Goal: Contribute content: Contribute content

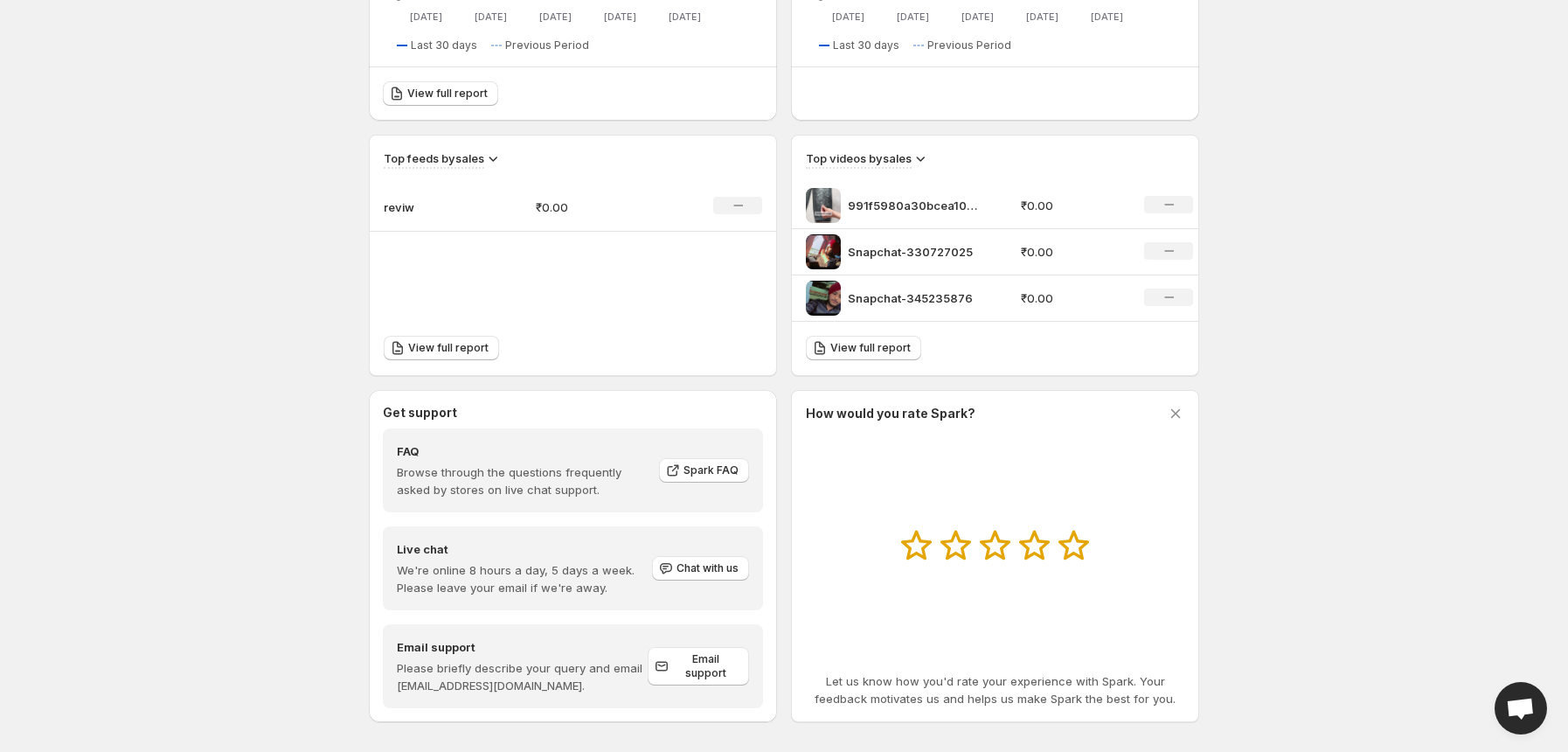
scroll to position [494, 0]
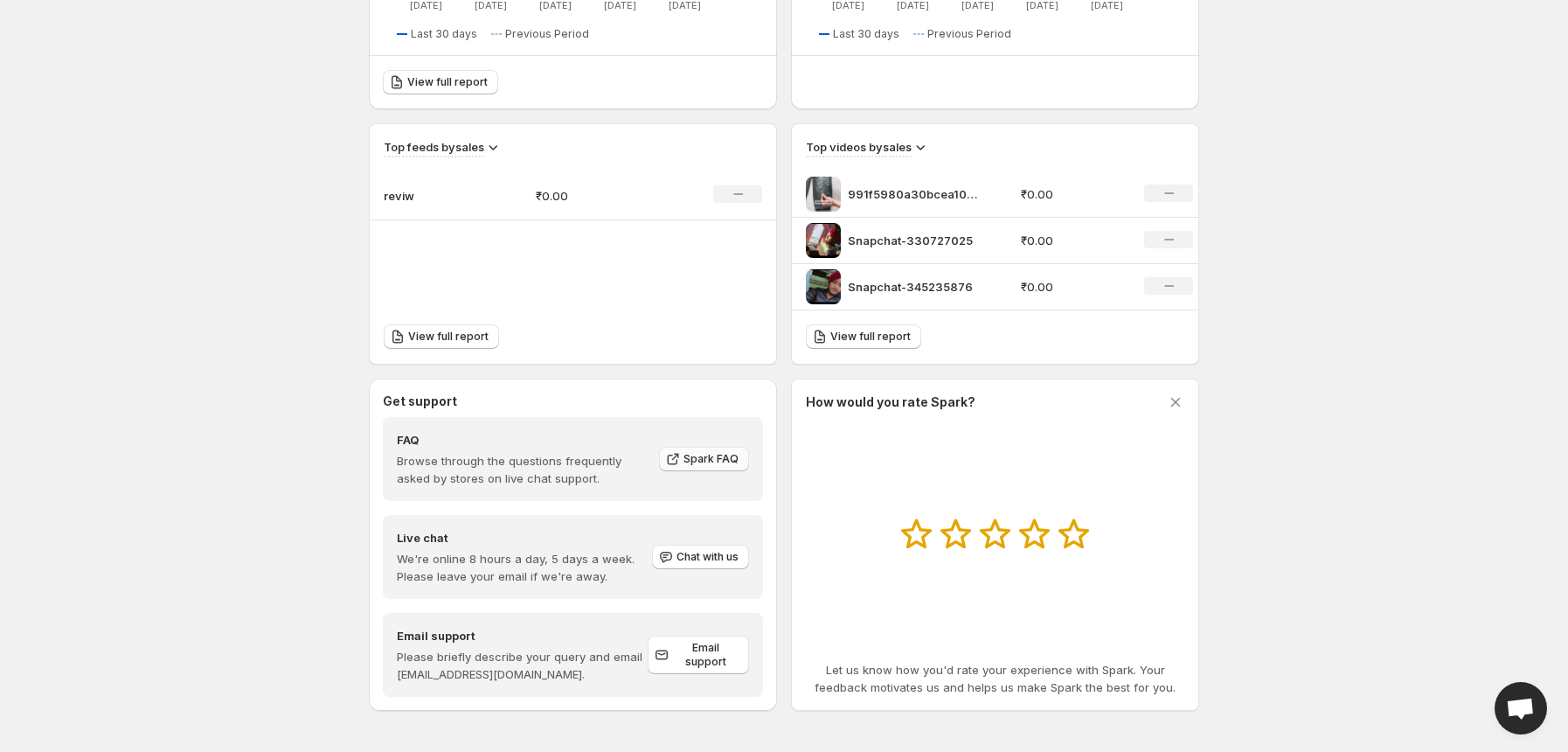
click at [708, 464] on span "Spark FAQ" at bounding box center [711, 459] width 55 height 14
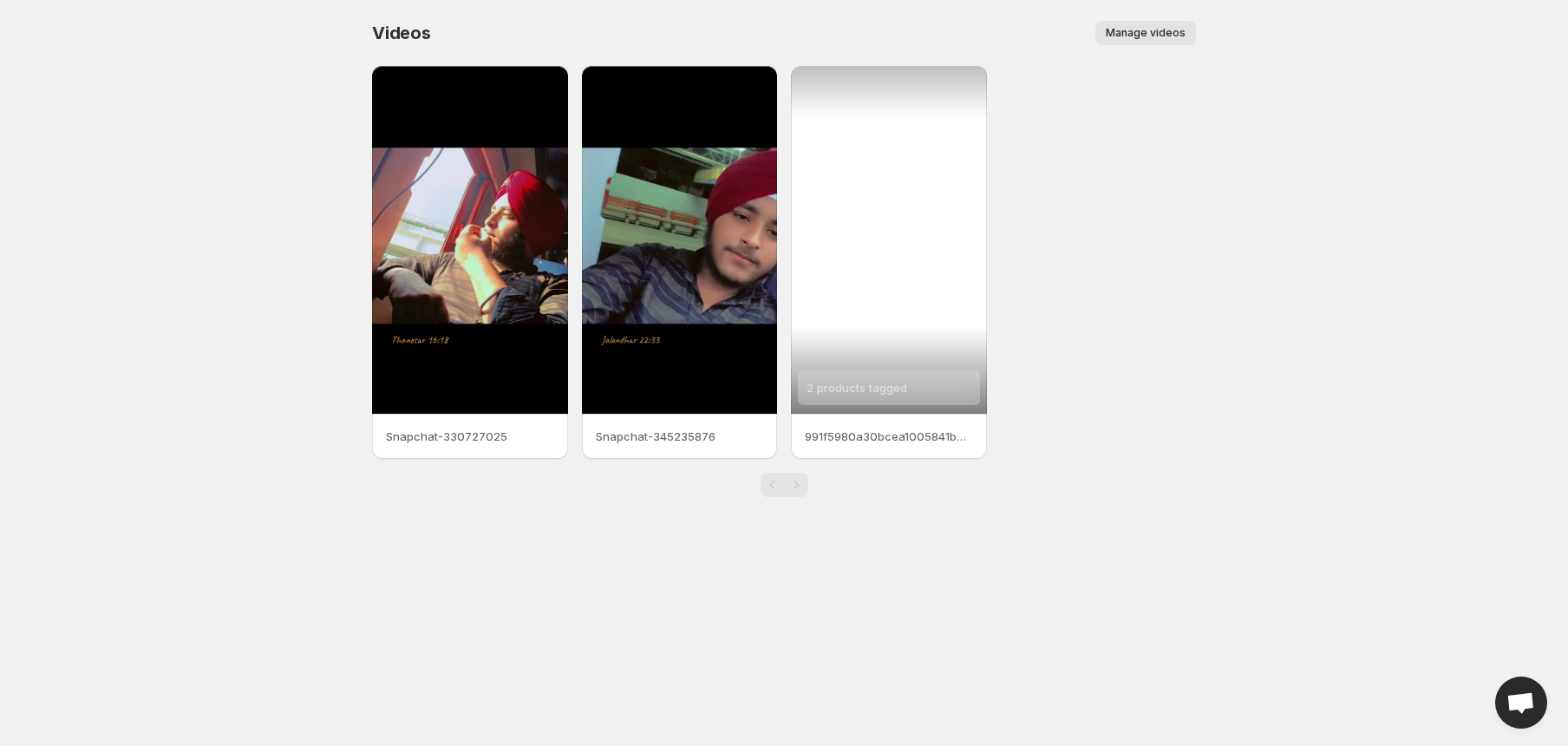
click at [830, 395] on div "2 products tagged" at bounding box center [857, 388] width 100 height 35
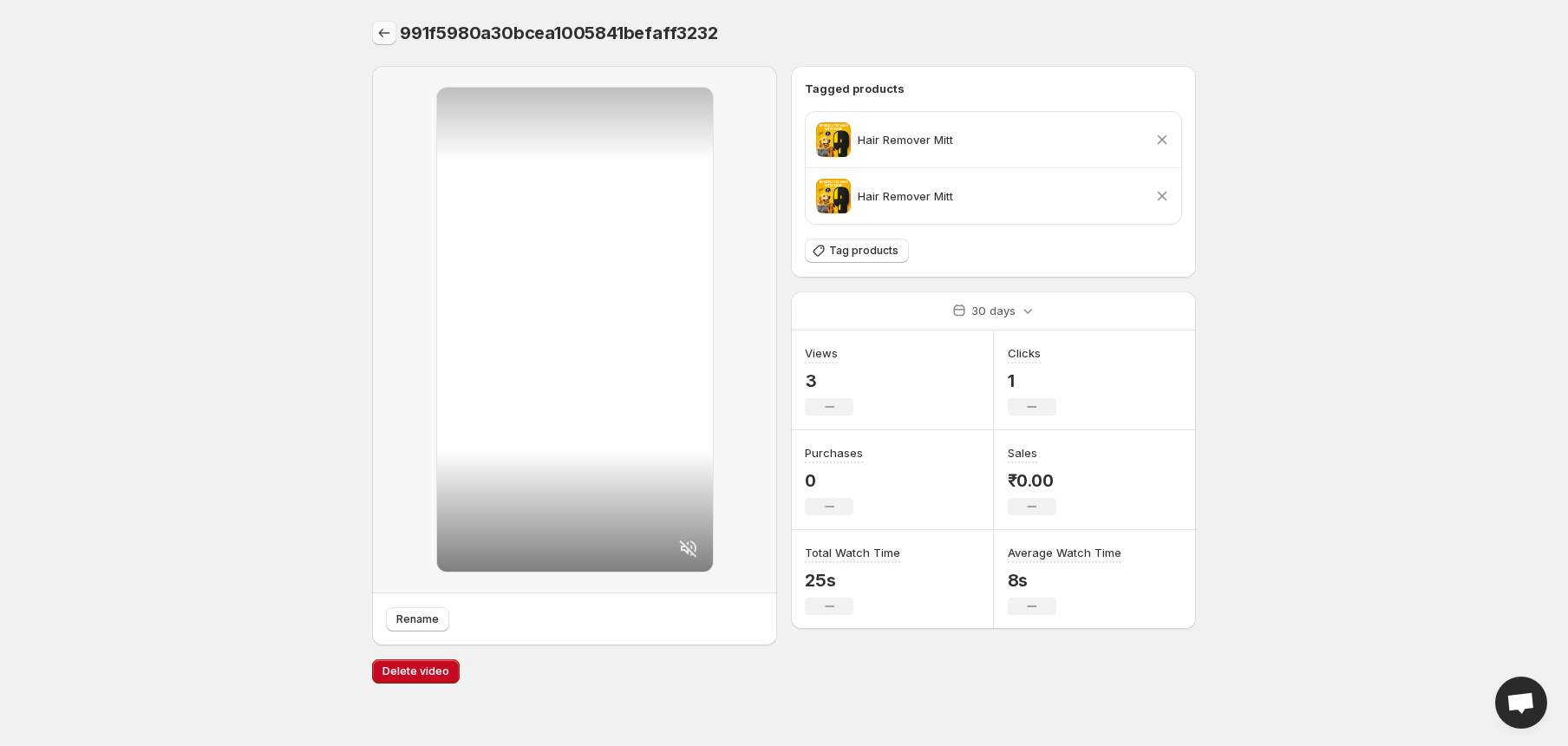
click at [387, 44] on button "Settings" at bounding box center [384, 33] width 25 height 25
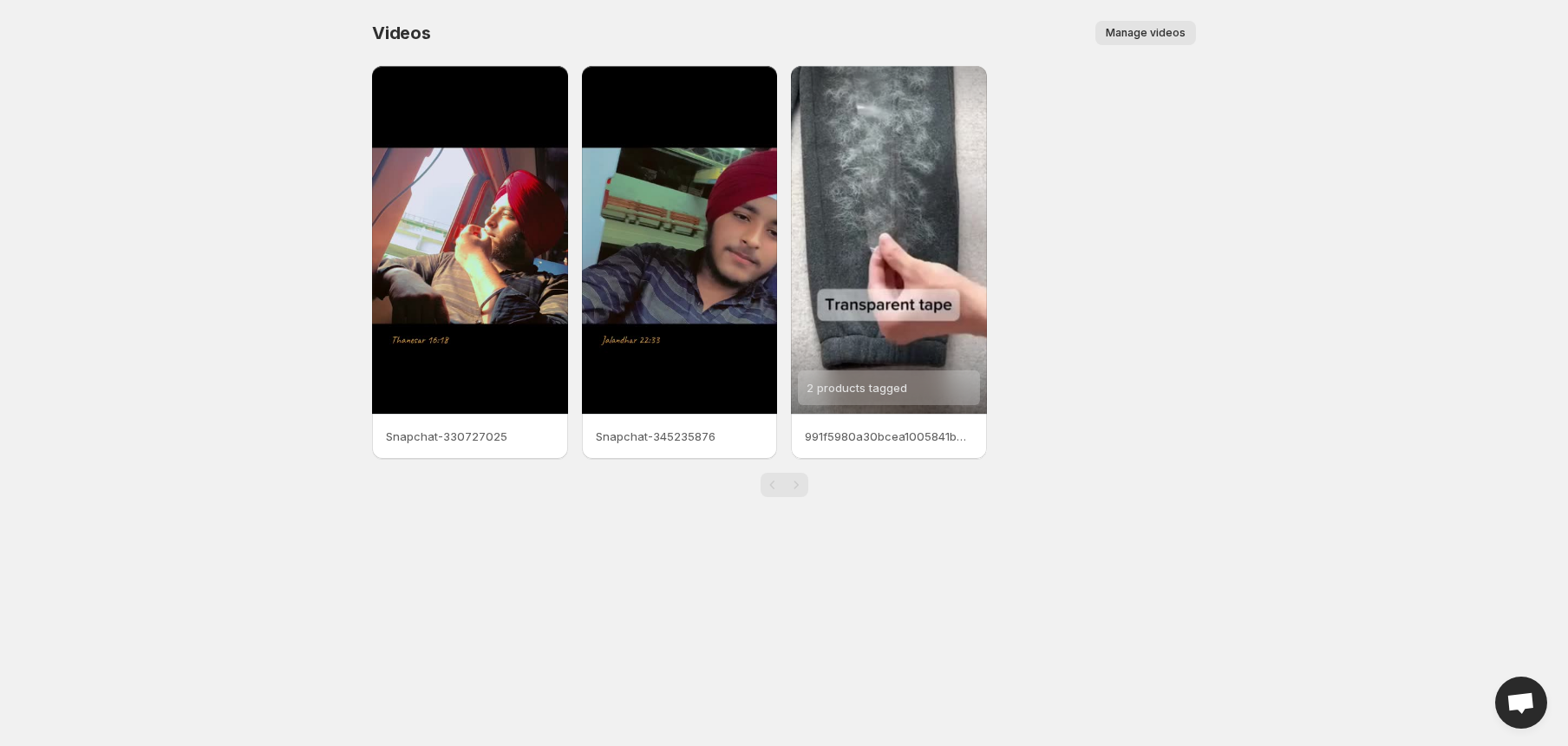
click at [1167, 44] on button "Manage videos" at bounding box center [1146, 33] width 100 height 25
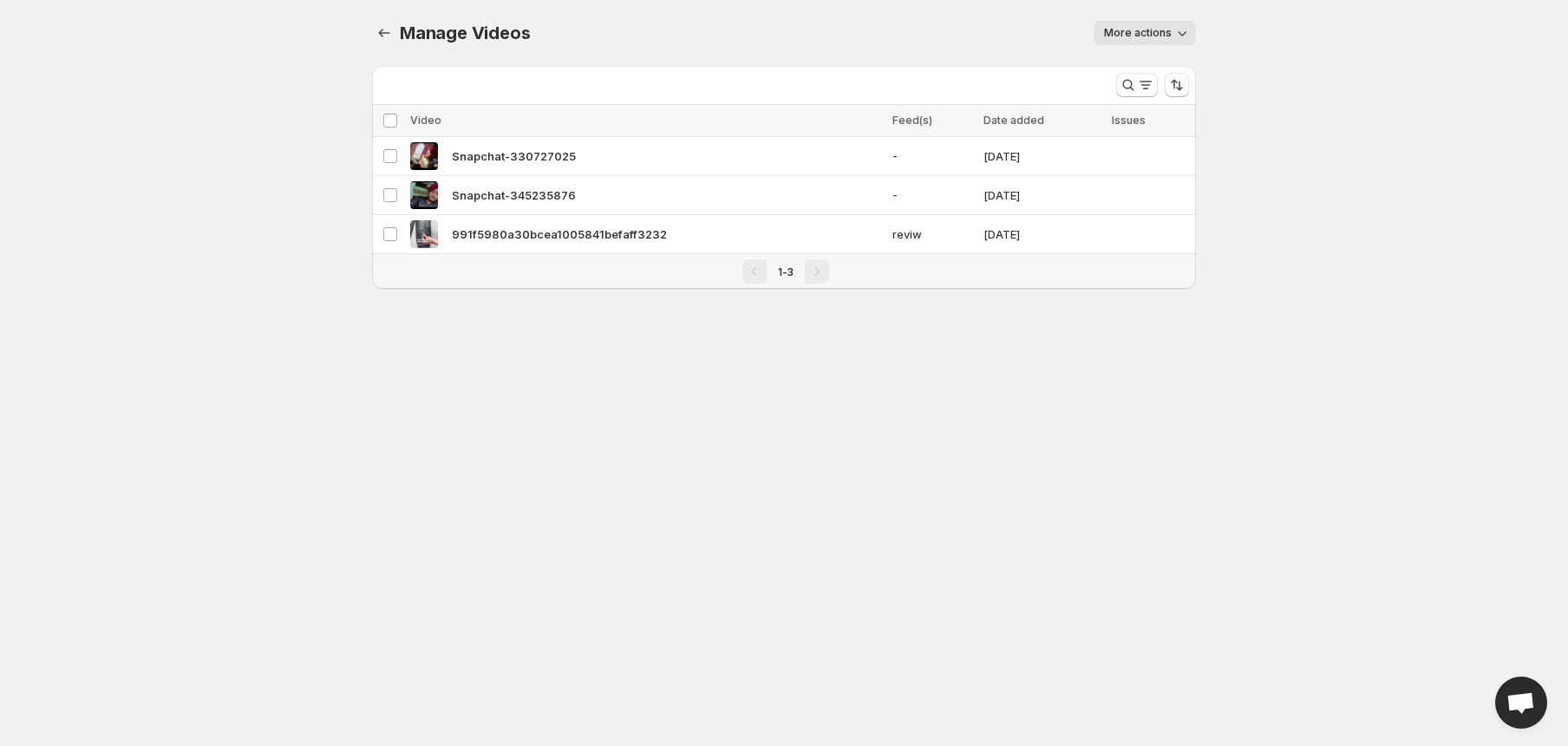
click at [1096, 41] on button "More actions" at bounding box center [1145, 33] width 102 height 25
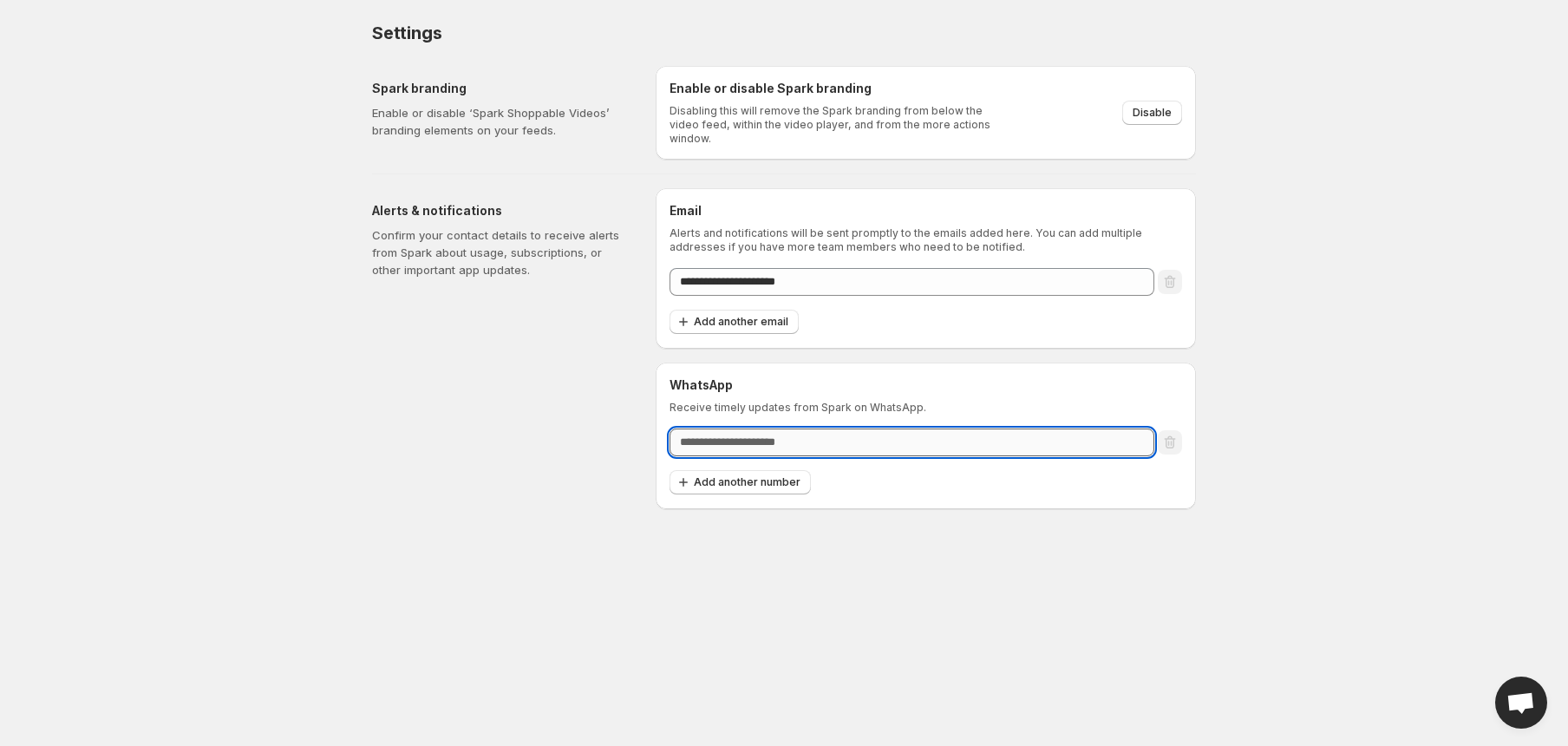
click at [824, 445] on input "text" at bounding box center [911, 442] width 484 height 27
click at [585, 469] on div "Alerts & notifications Confirm your contact details to receive alerts from Spar…" at bounding box center [507, 348] width 270 height 321
click at [671, 444] on input "**********" at bounding box center [911, 442] width 484 height 27
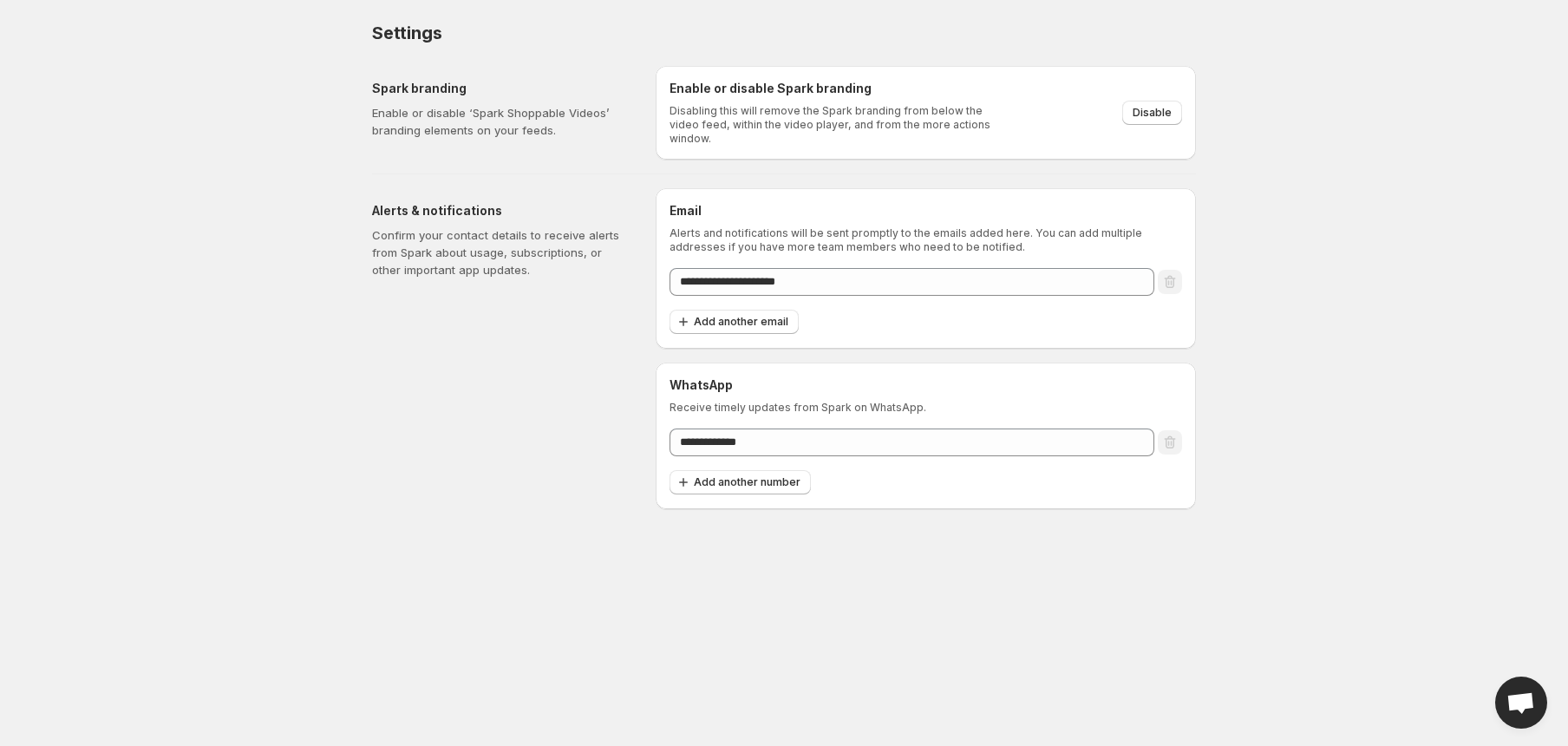
click at [794, 530] on body "**********" at bounding box center [784, 373] width 1568 height 746
click at [1050, 451] on div "**********" at bounding box center [926, 436] width 513 height 119
click at [815, 570] on body "**********" at bounding box center [784, 373] width 1568 height 746
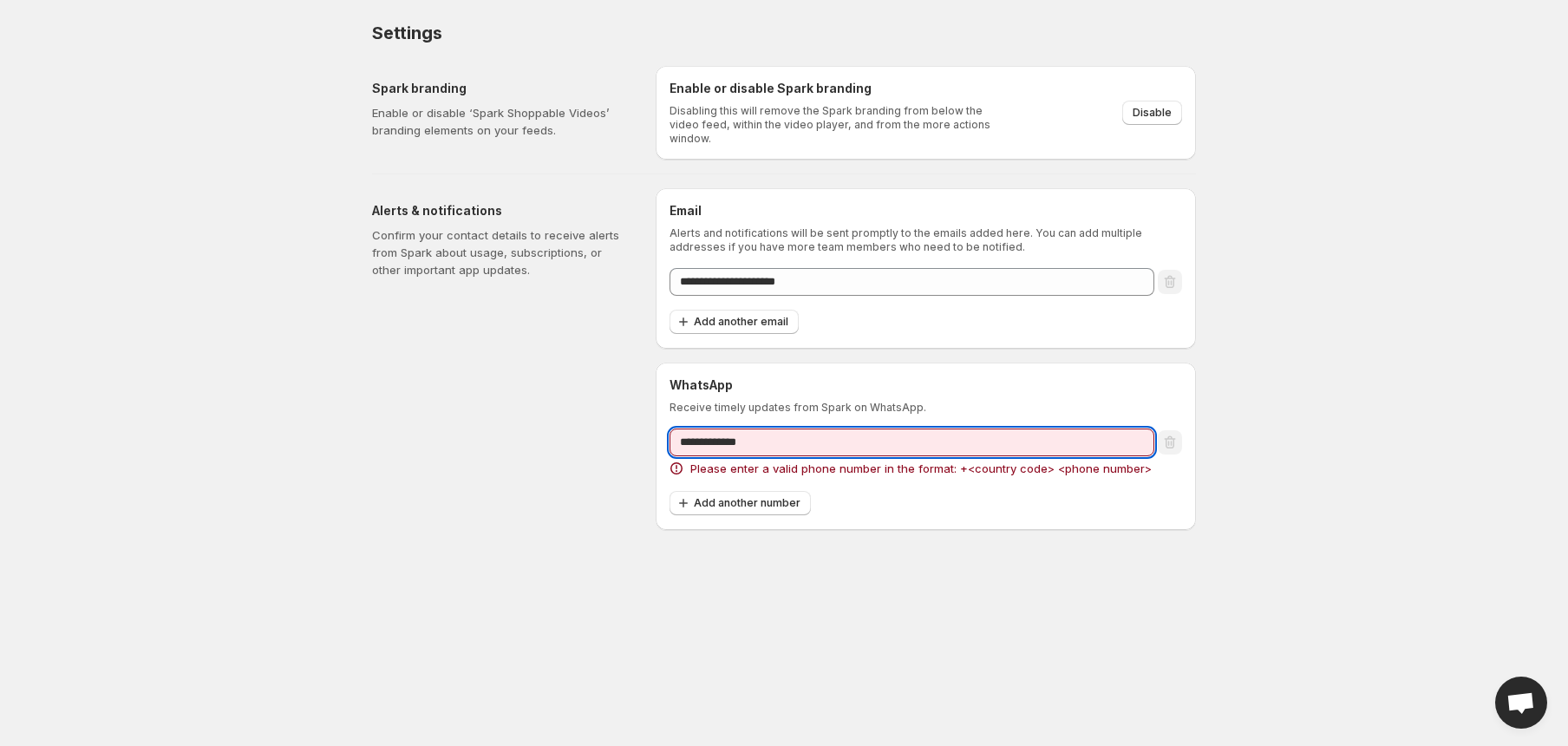
click at [703, 436] on input "**********" at bounding box center [911, 442] width 484 height 27
click at [701, 439] on input "**********" at bounding box center [911, 442] width 484 height 27
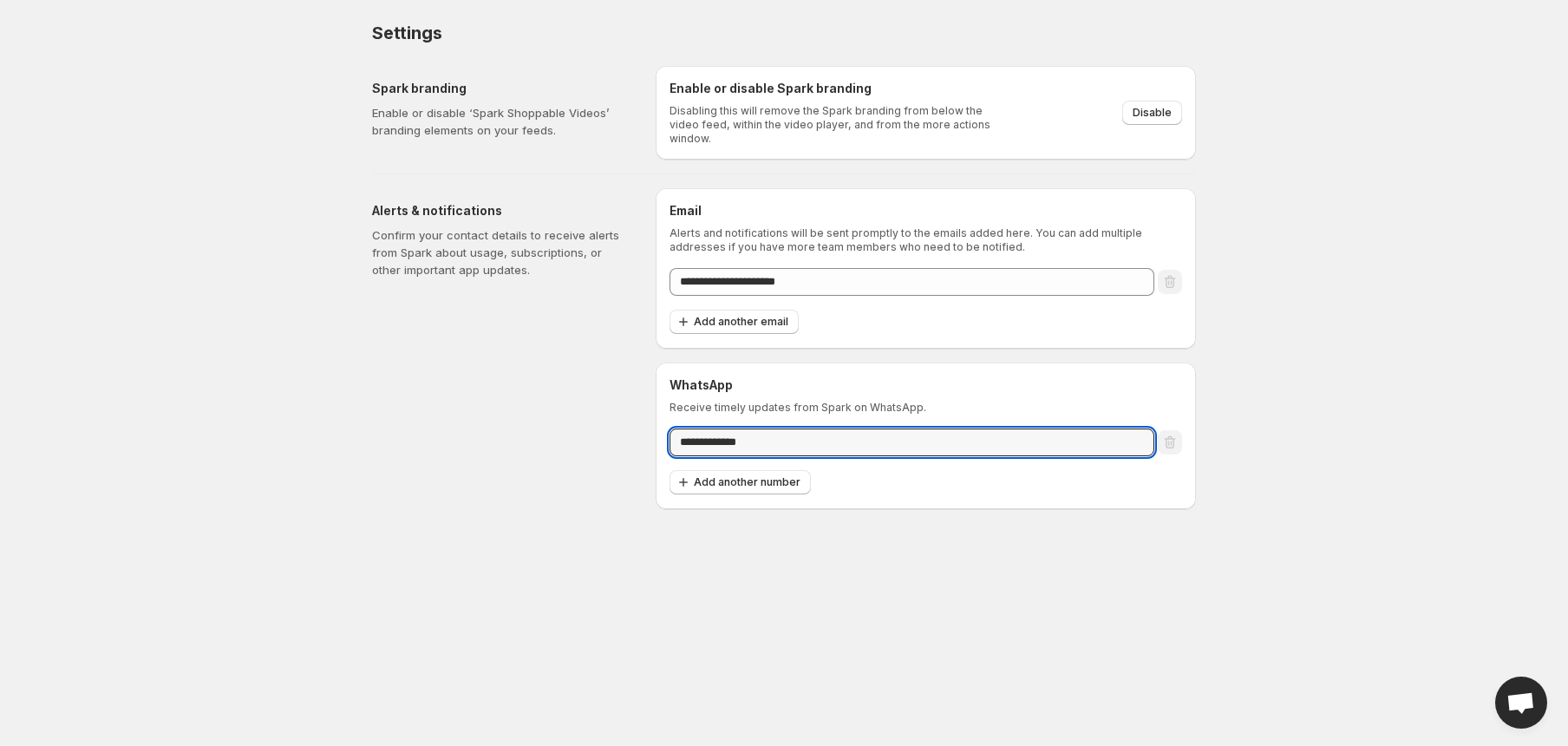
type input "**********"
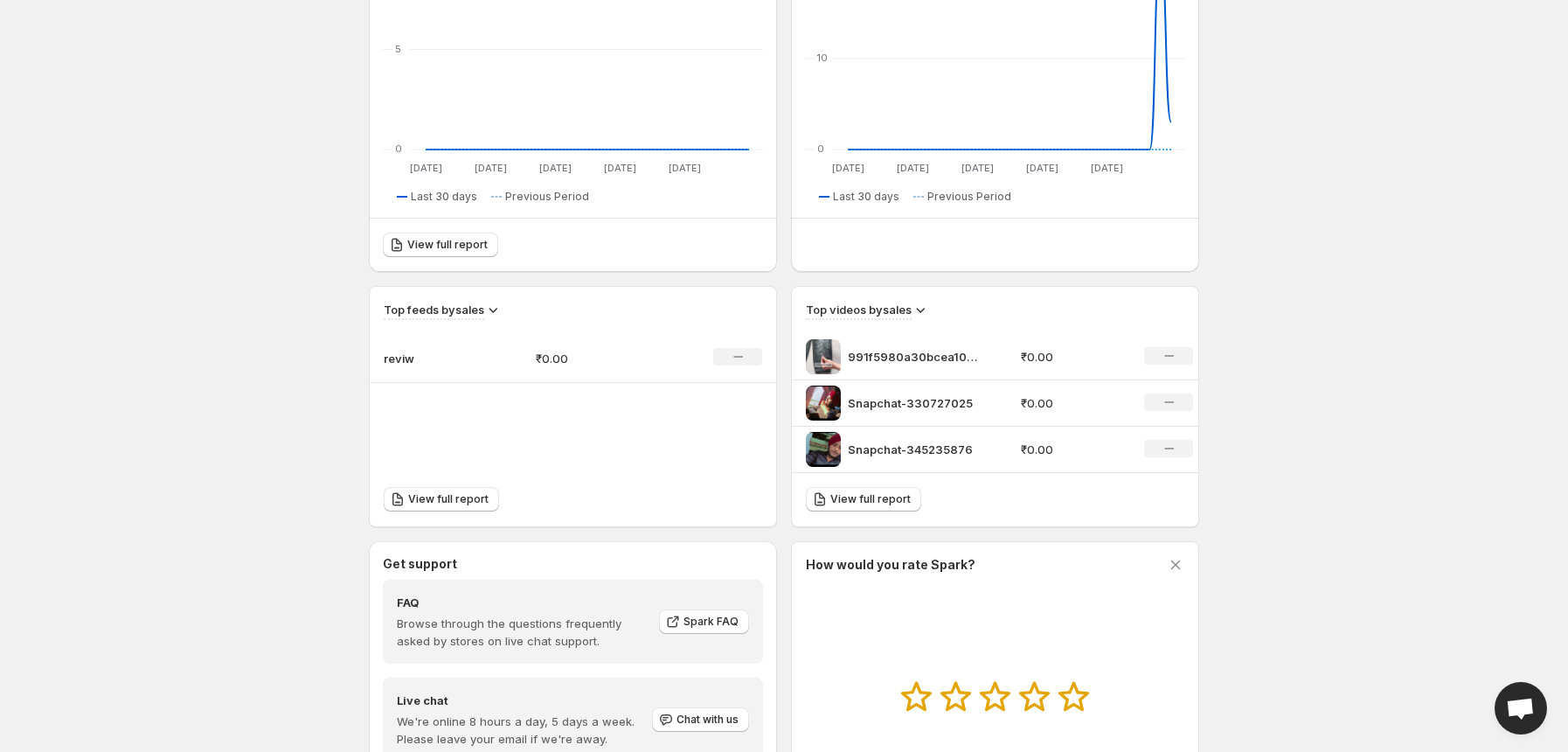
scroll to position [28, 0]
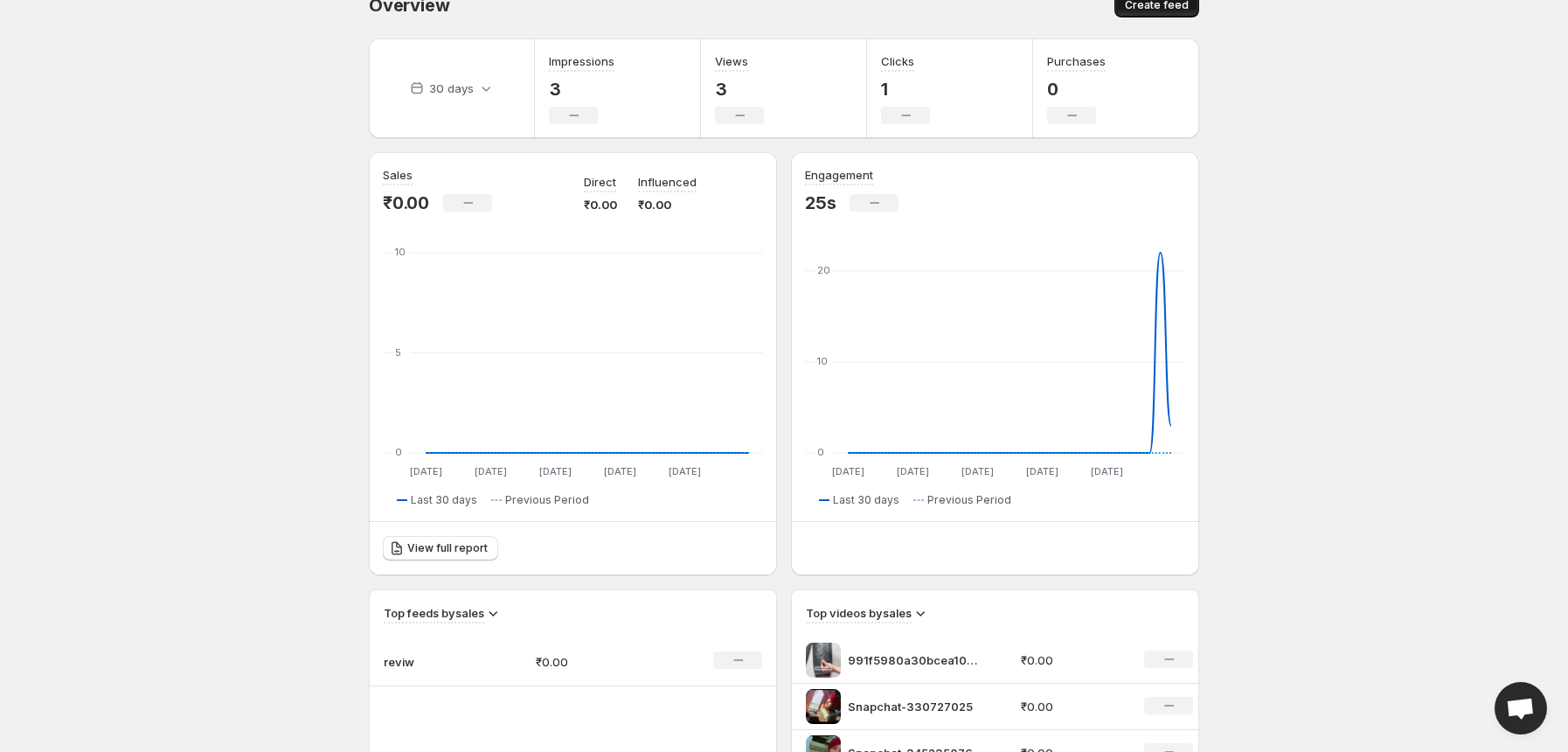
click at [1176, 6] on span "Create feed" at bounding box center [1156, 5] width 63 height 14
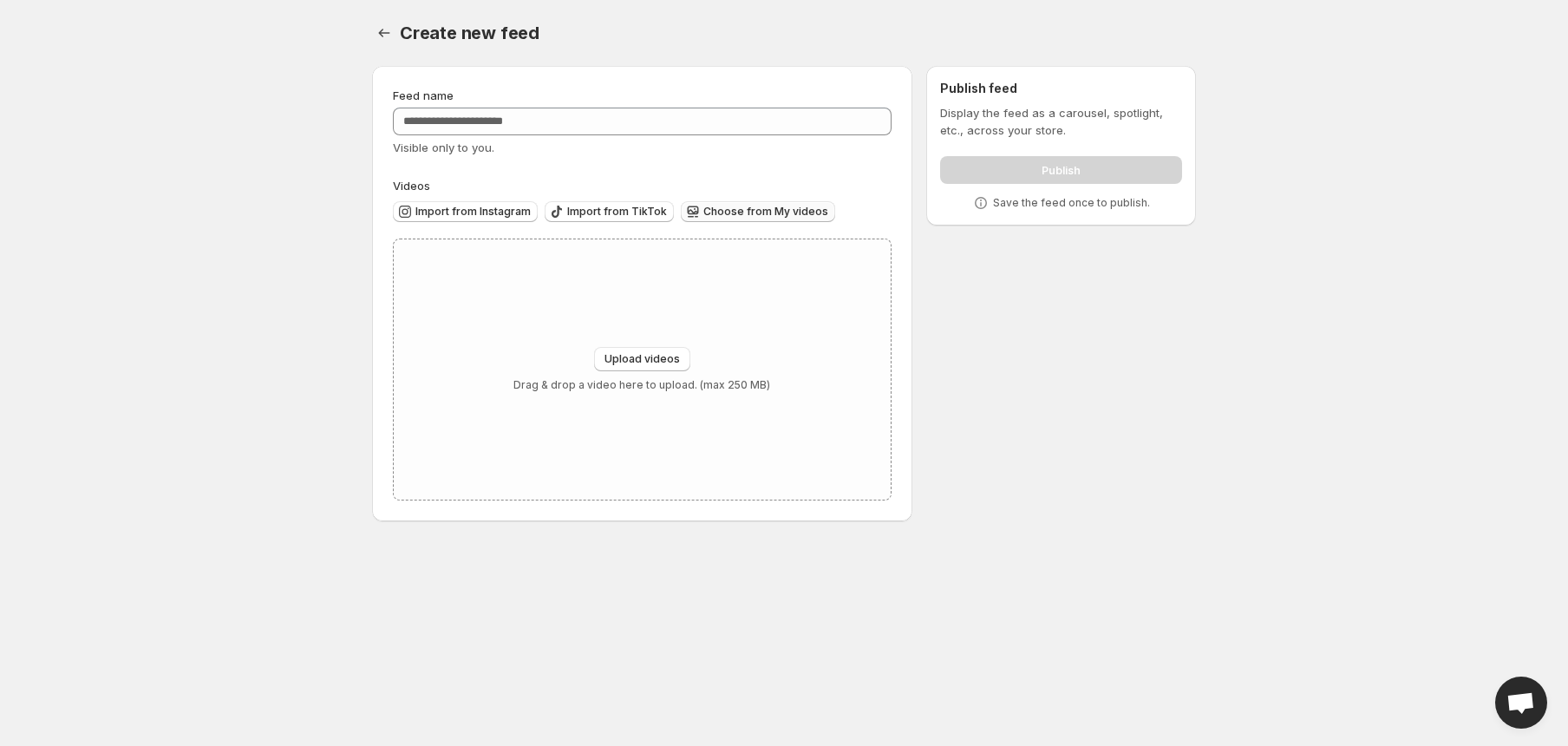
click at [740, 202] on button "Choose from My videos" at bounding box center [757, 212] width 154 height 21
click at [650, 353] on span "Upload videos" at bounding box center [642, 358] width 76 height 14
type input "**********"
click at [639, 359] on span "Upload videos" at bounding box center [642, 358] width 76 height 14
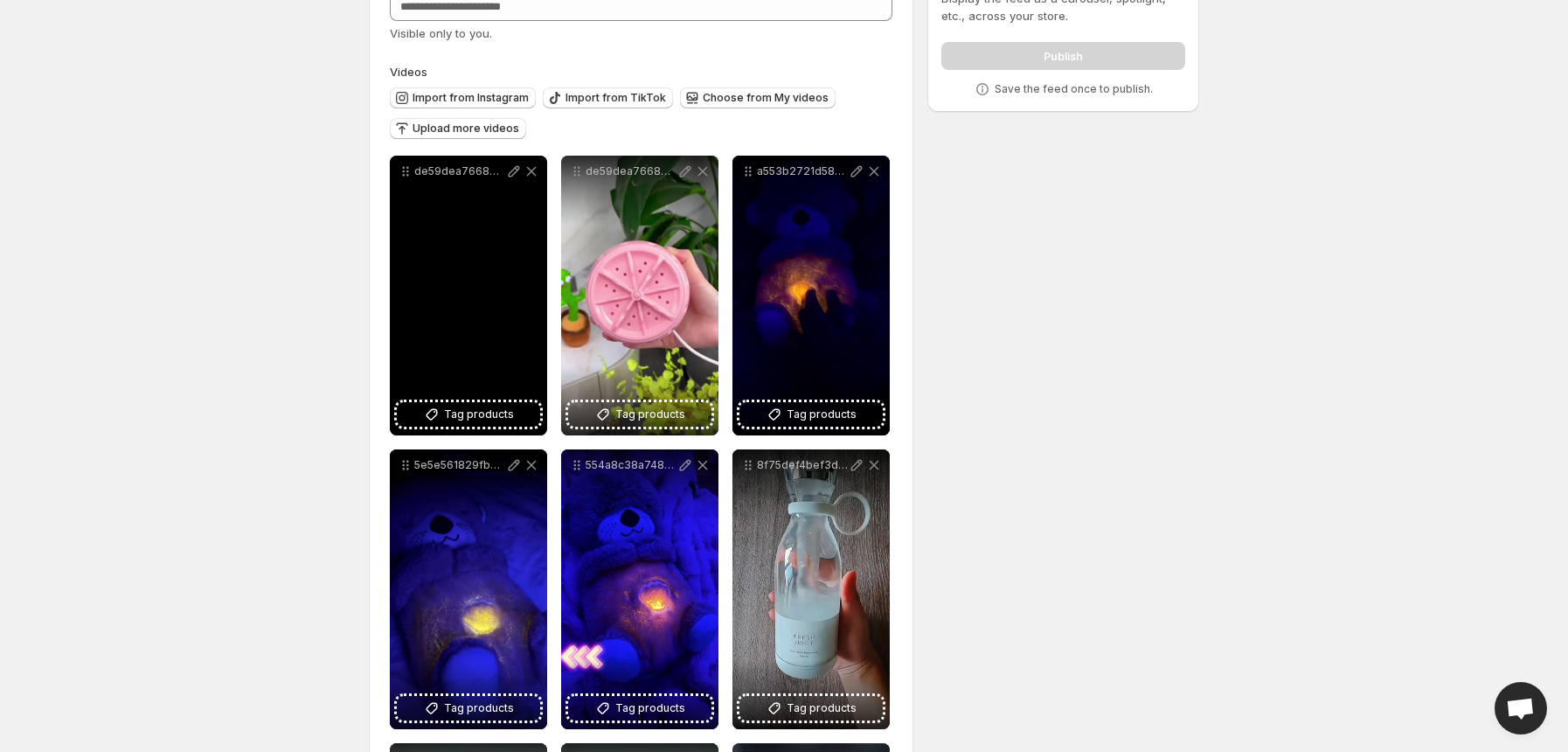
scroll to position [77, 0]
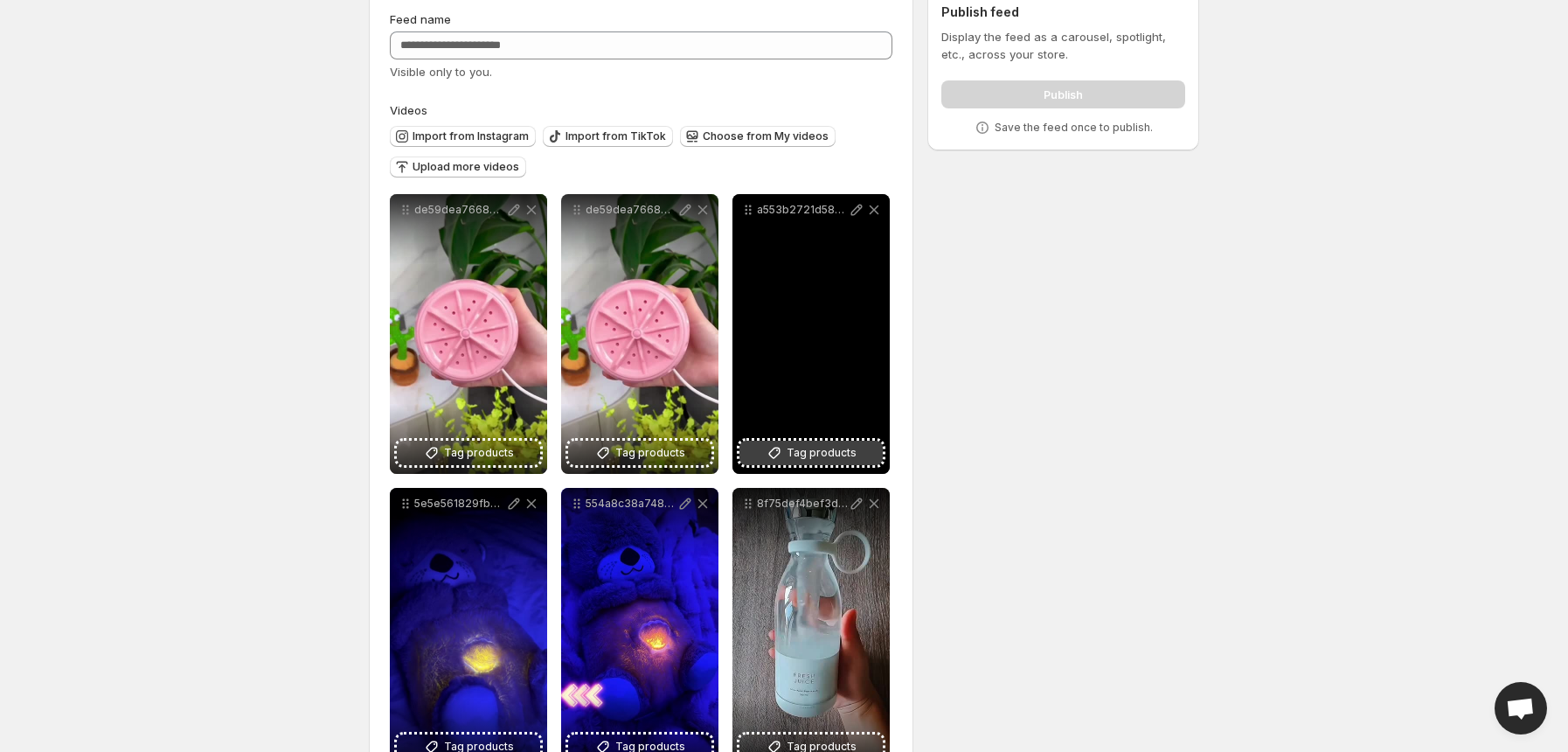
click at [819, 445] on span "Tag products" at bounding box center [822, 452] width 70 height 17
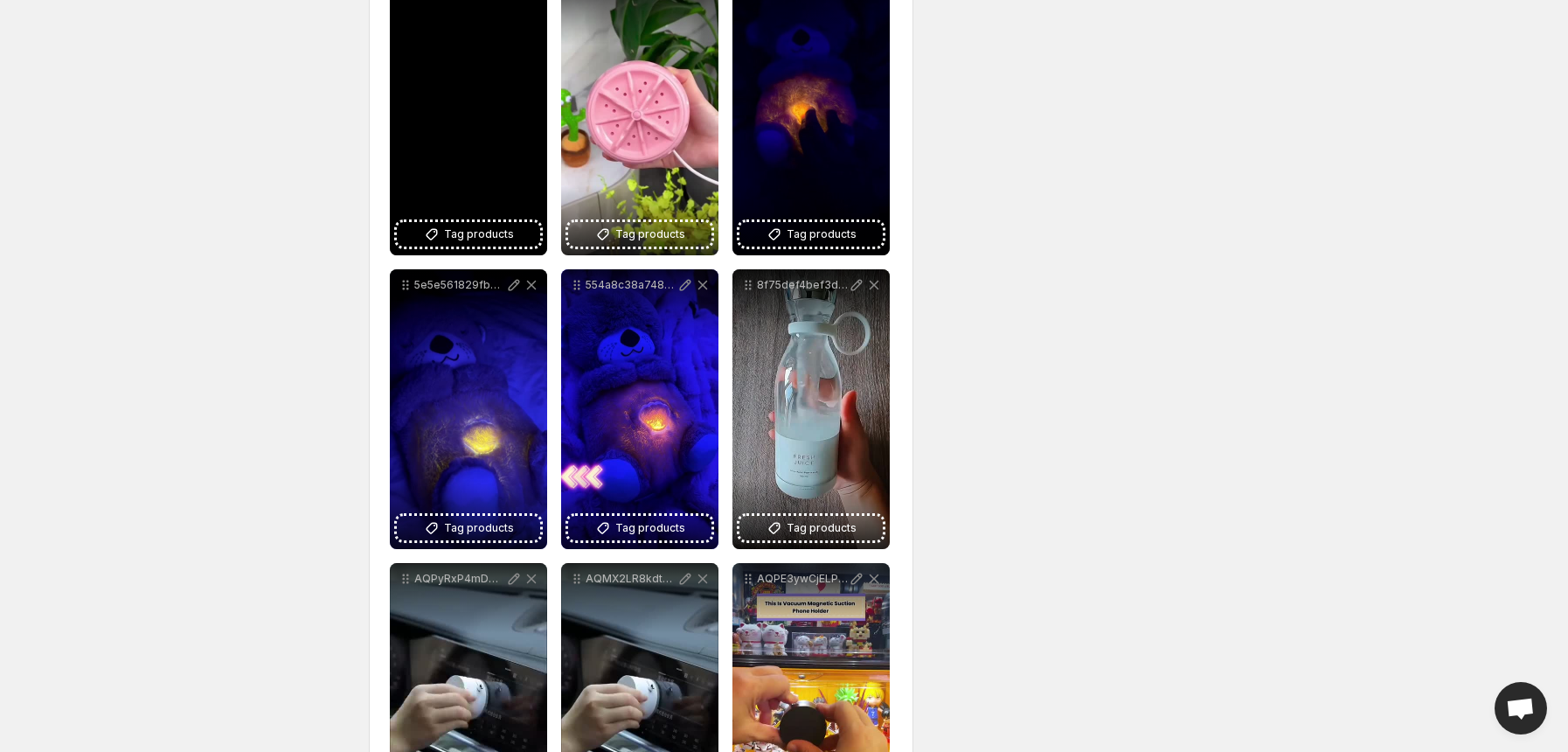
scroll to position [311, 0]
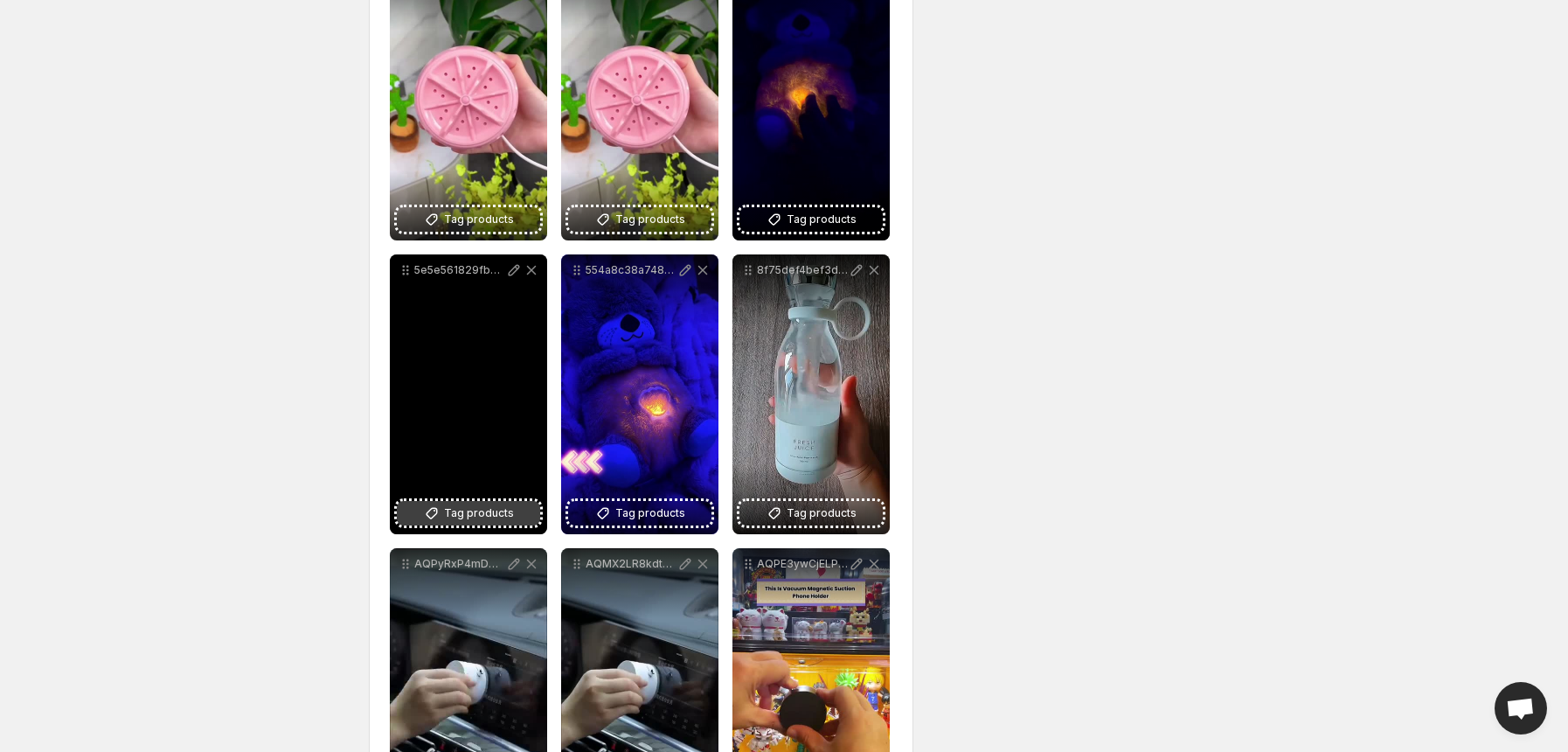
click at [444, 519] on button "Tag products" at bounding box center [469, 513] width 143 height 25
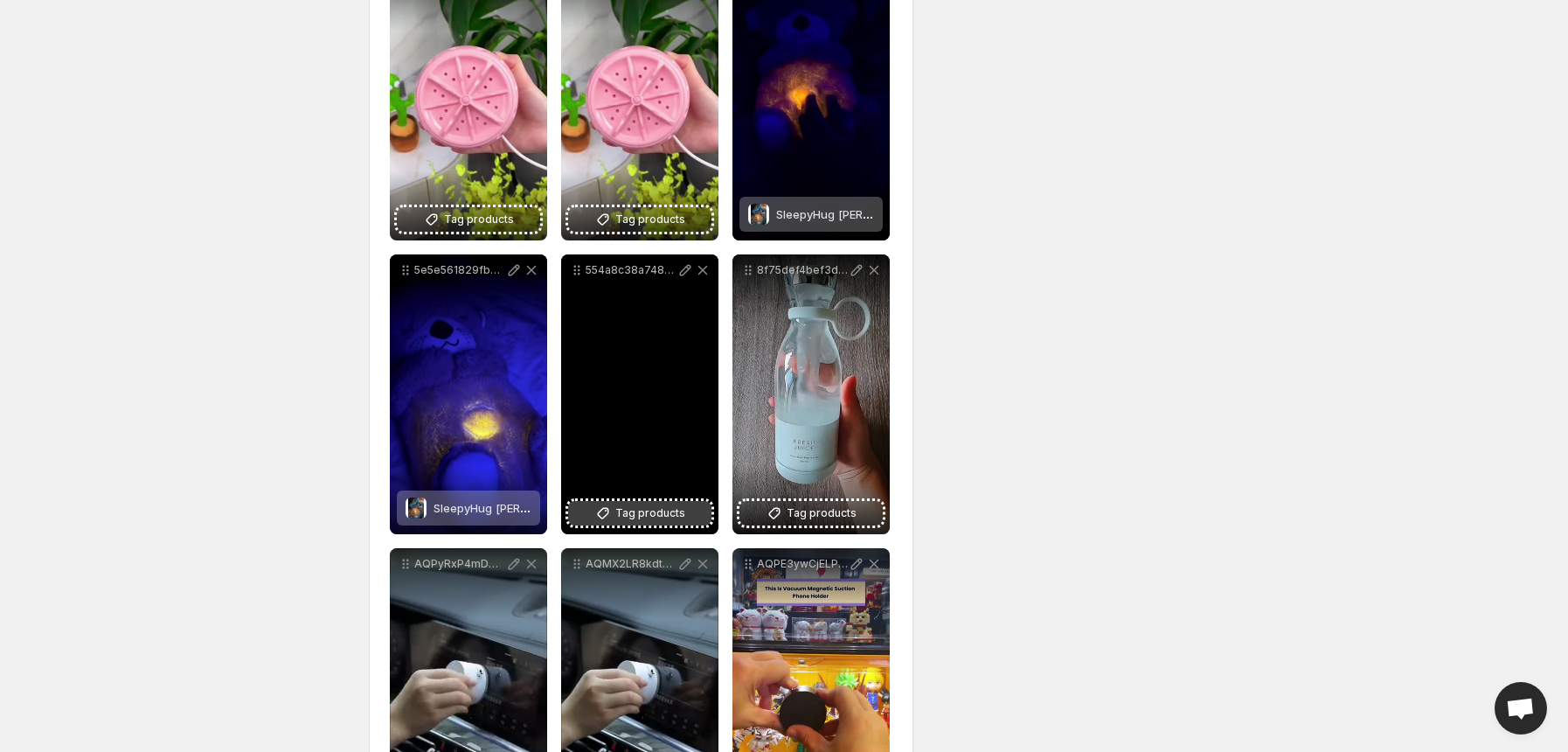
click at [651, 512] on span "Tag products" at bounding box center [650, 513] width 70 height 17
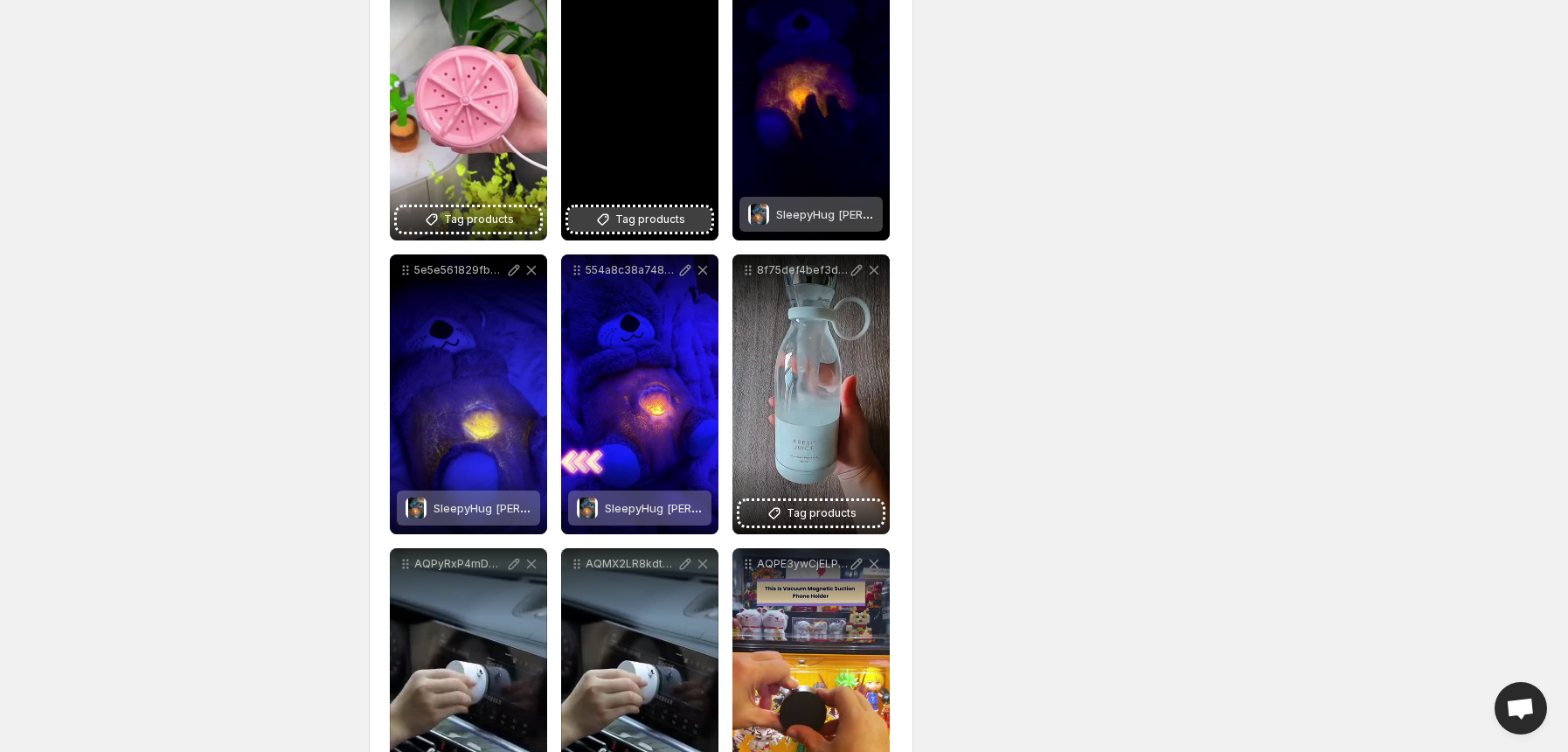
click at [612, 219] on icon at bounding box center [603, 219] width 17 height 17
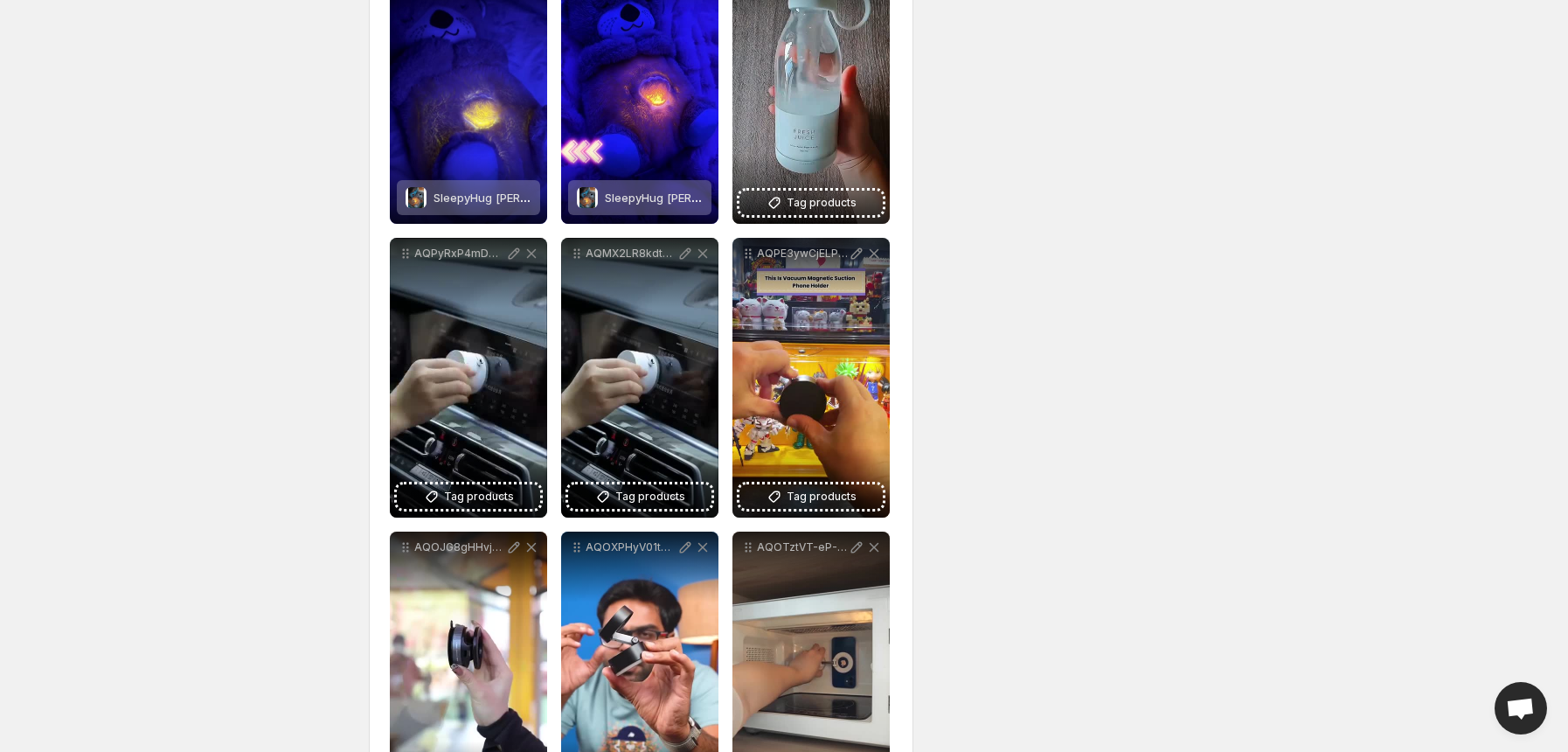
scroll to position [621, 0]
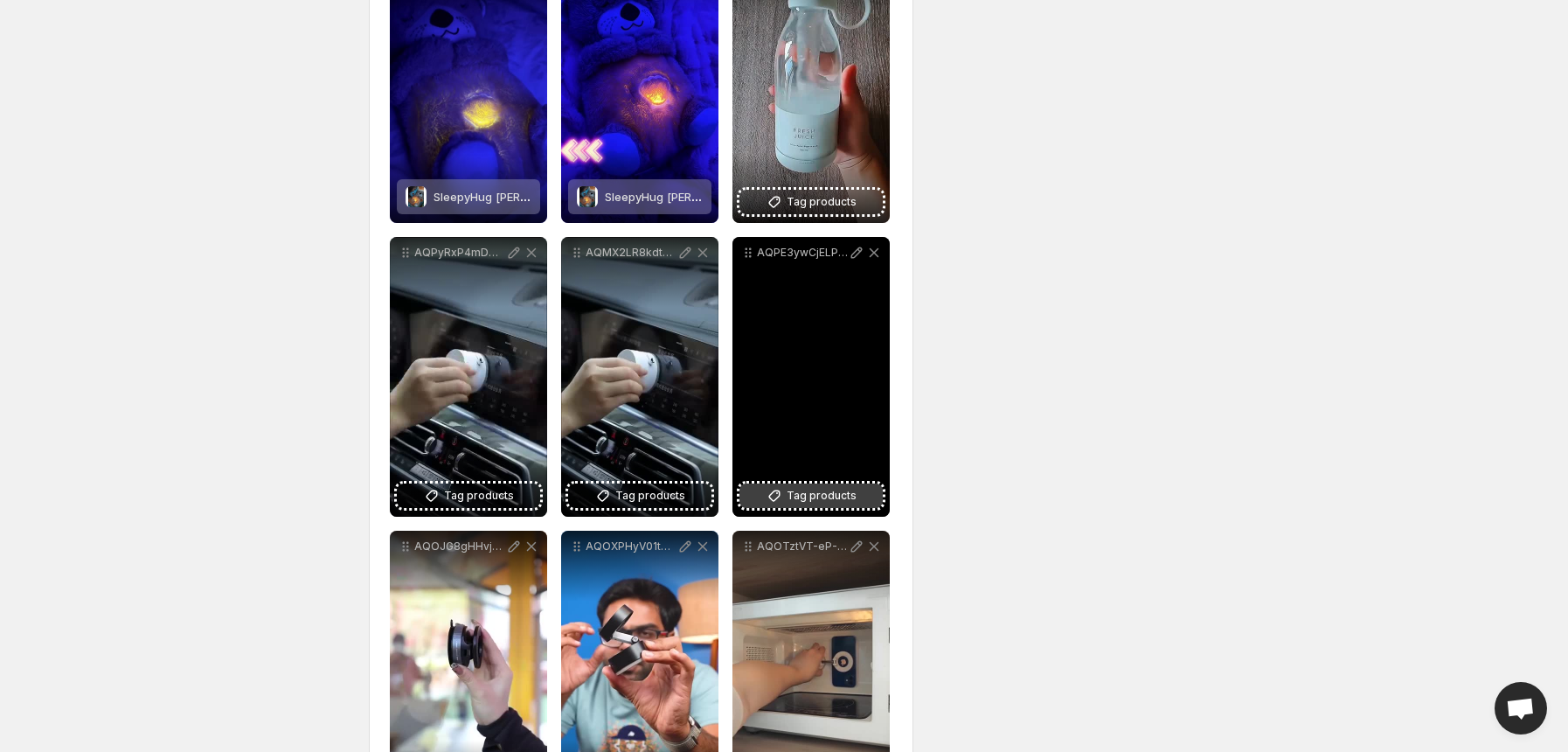
click at [851, 495] on span "Tag products" at bounding box center [822, 496] width 70 height 17
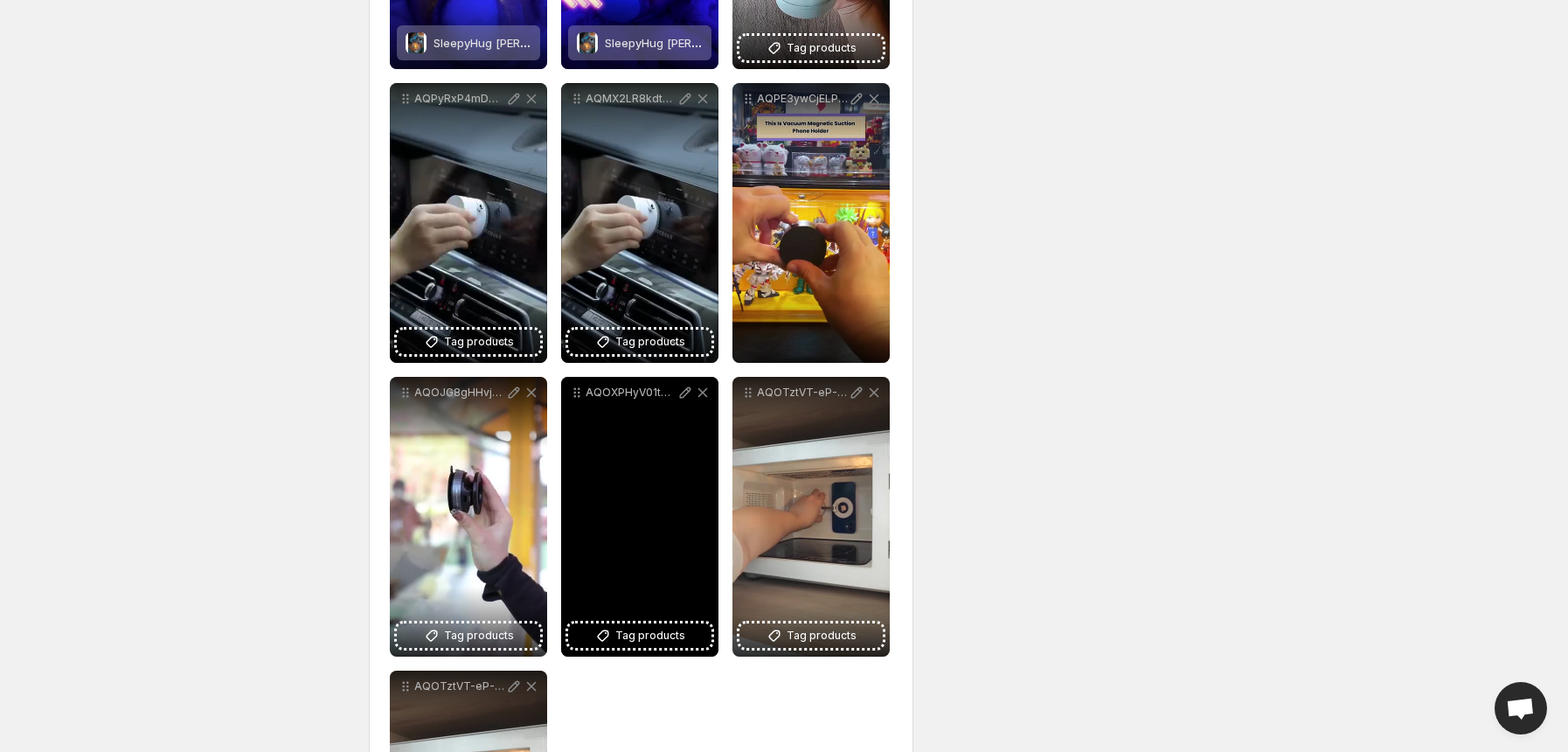
scroll to position [776, 0]
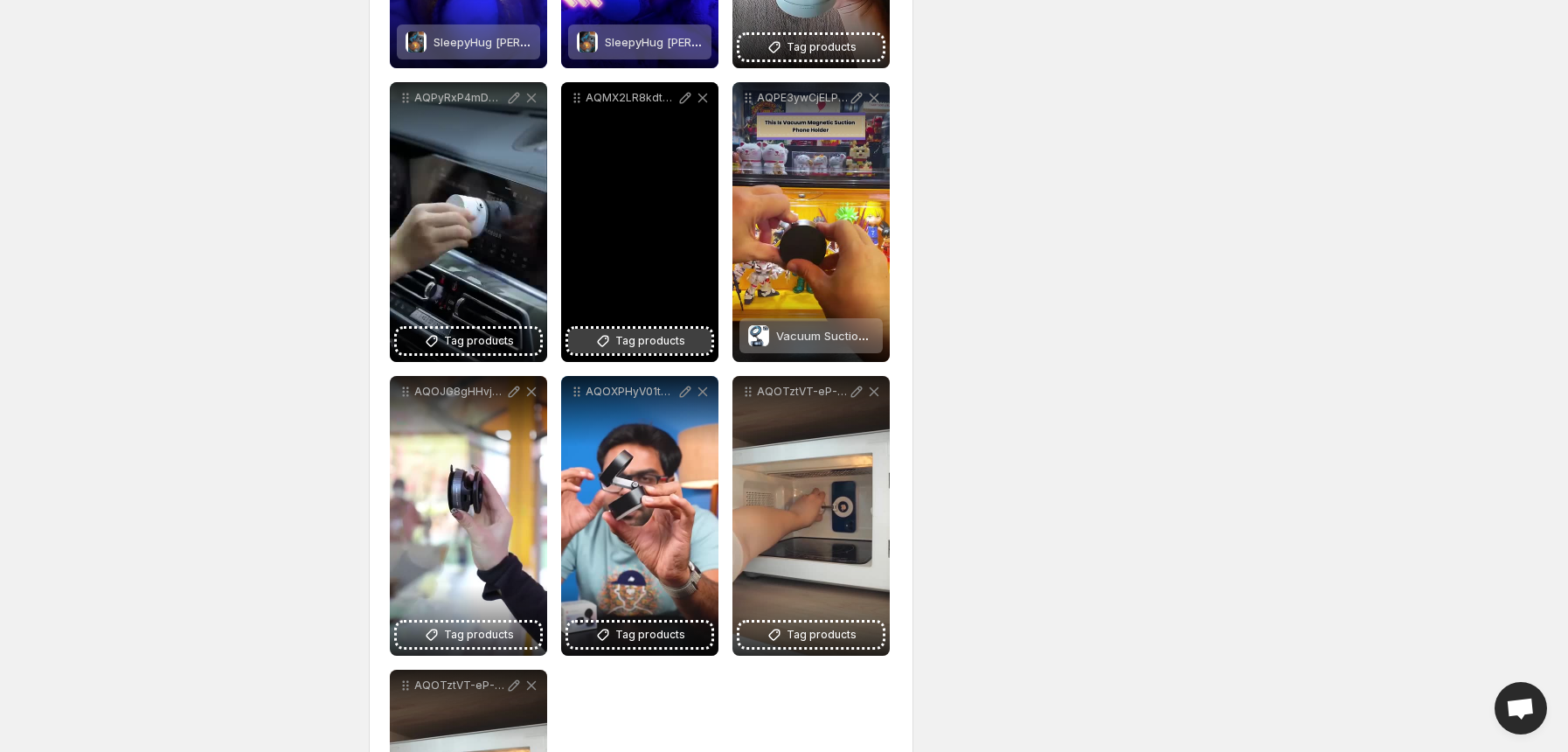
click at [631, 341] on span "Tag products" at bounding box center [650, 340] width 70 height 17
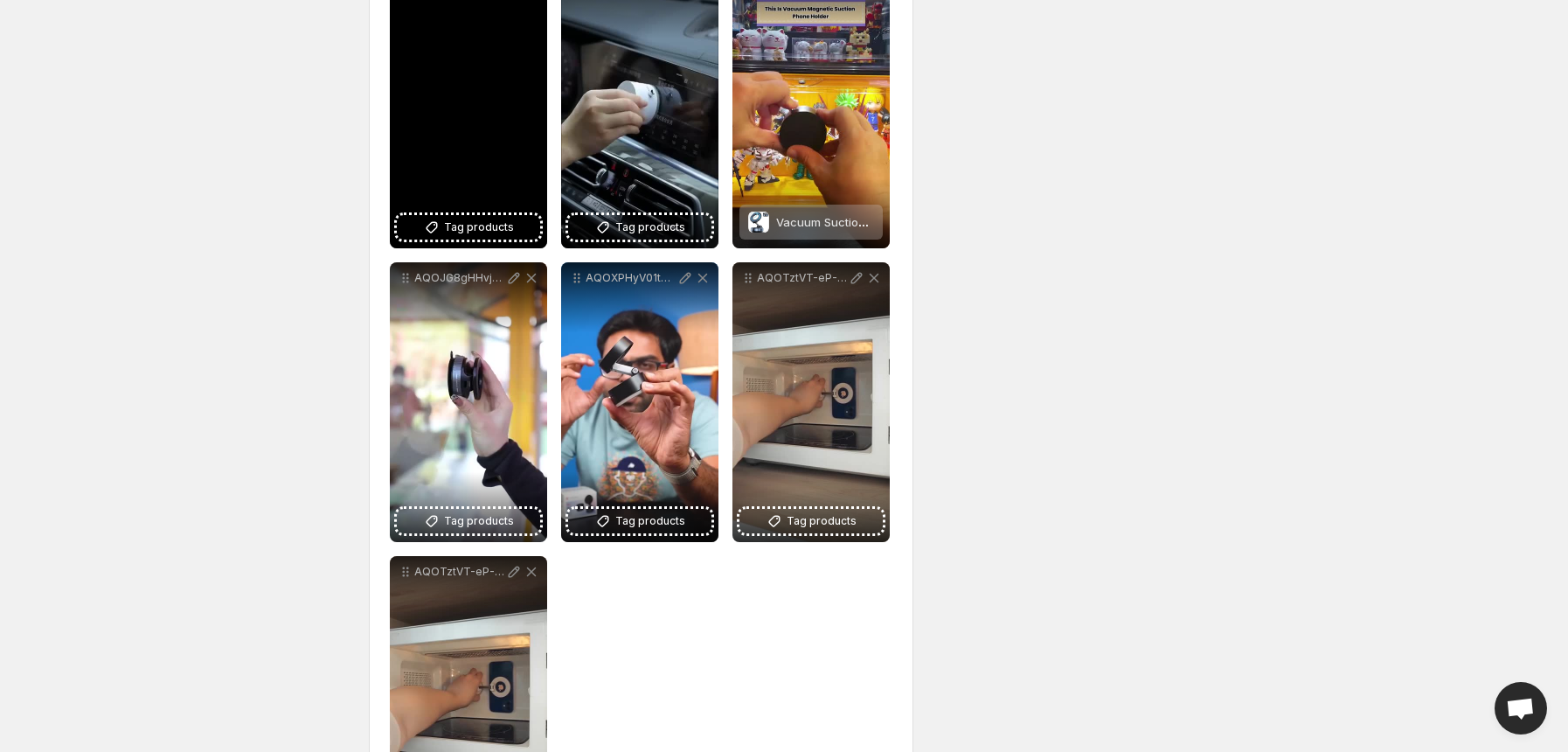
scroll to position [932, 0]
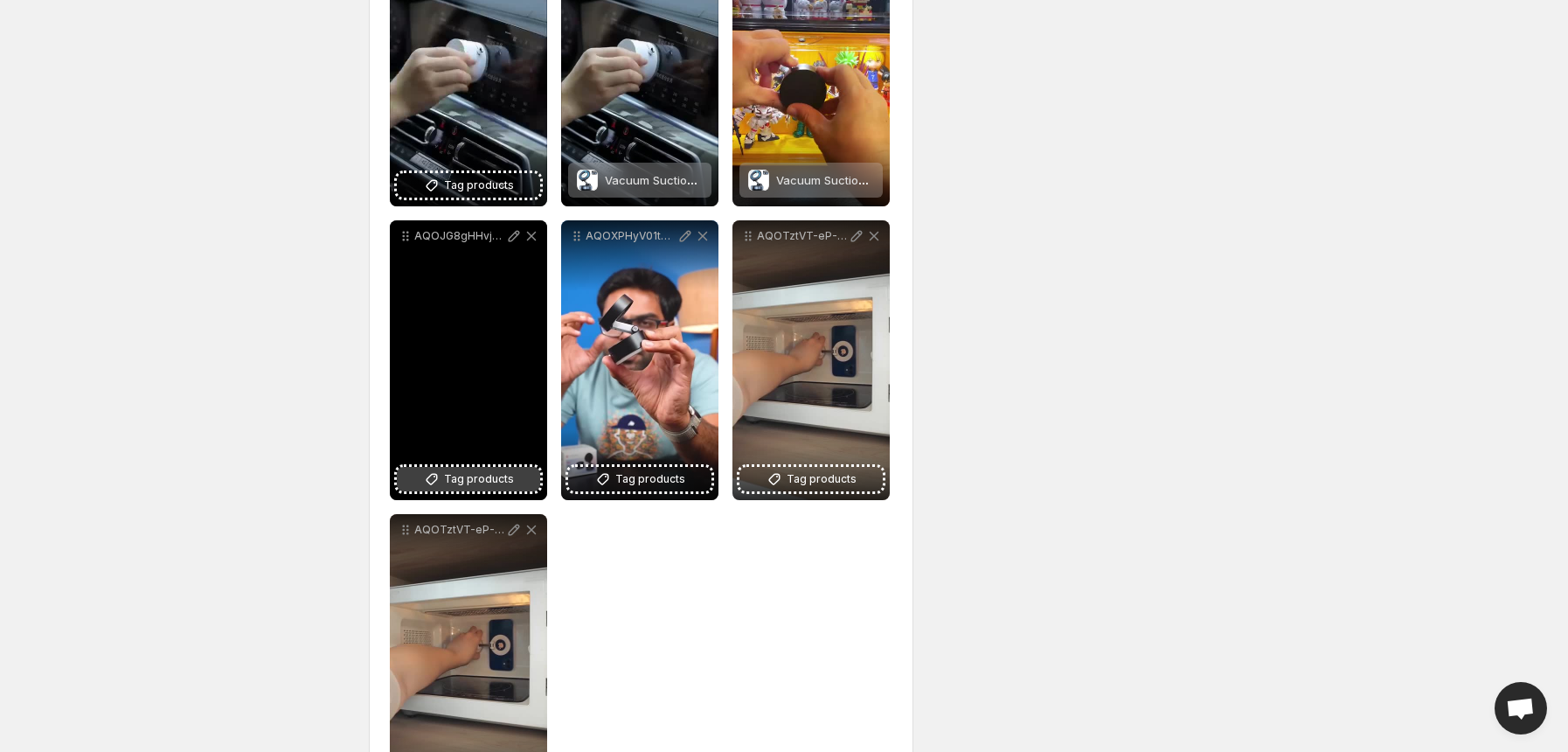
click at [472, 481] on span "Tag products" at bounding box center [479, 479] width 70 height 17
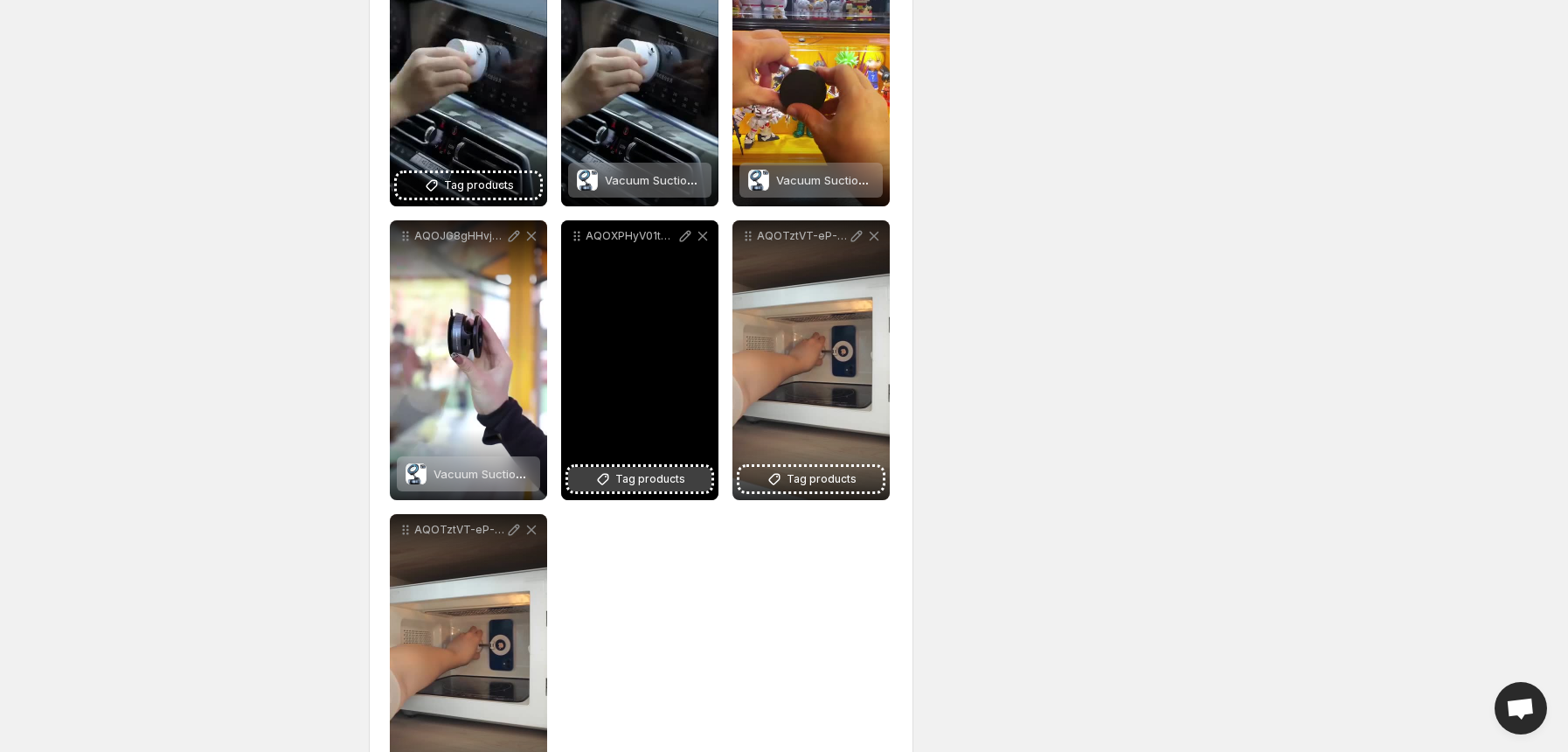
click at [647, 486] on span "Tag products" at bounding box center [650, 479] width 70 height 17
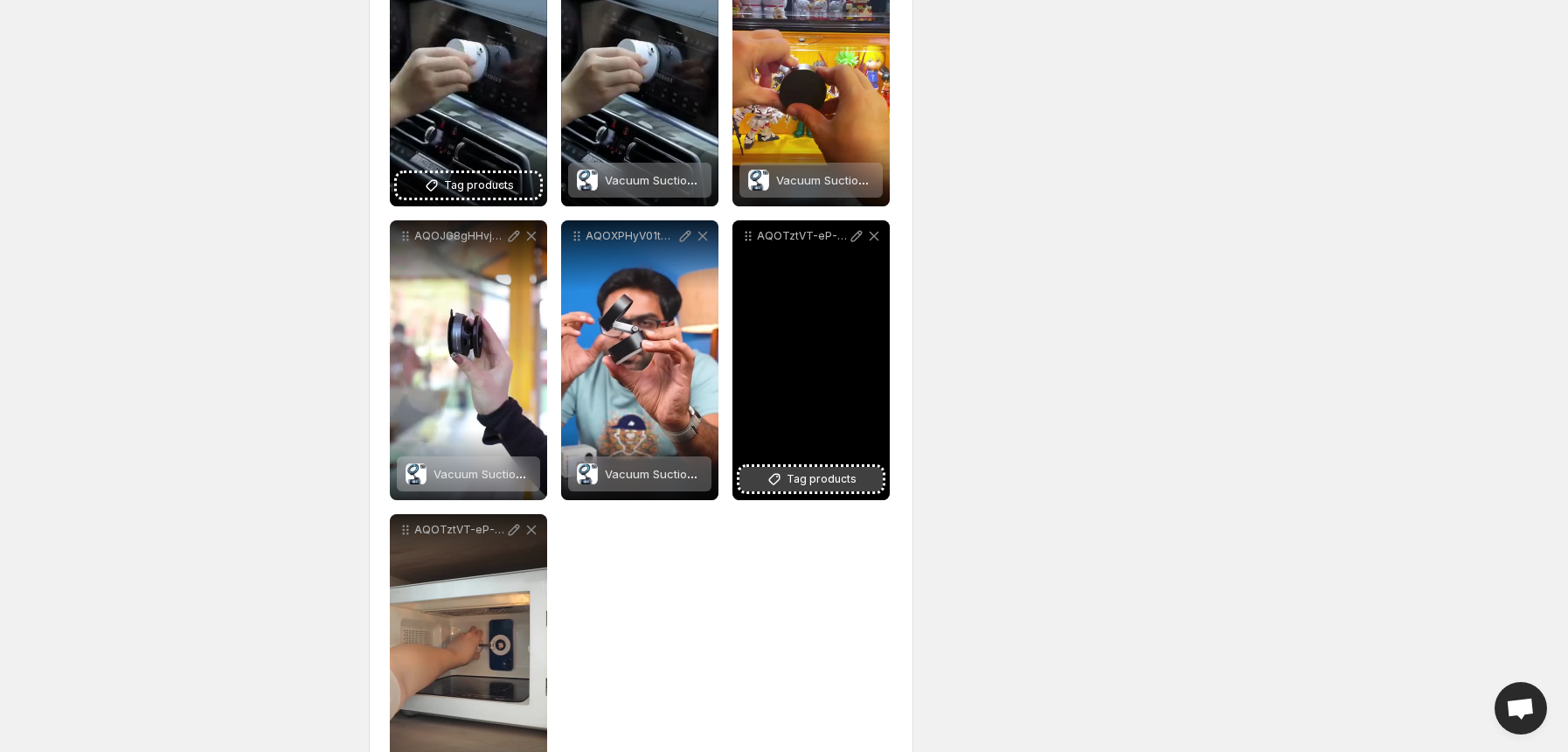
click at [780, 481] on icon at bounding box center [775, 479] width 11 height 11
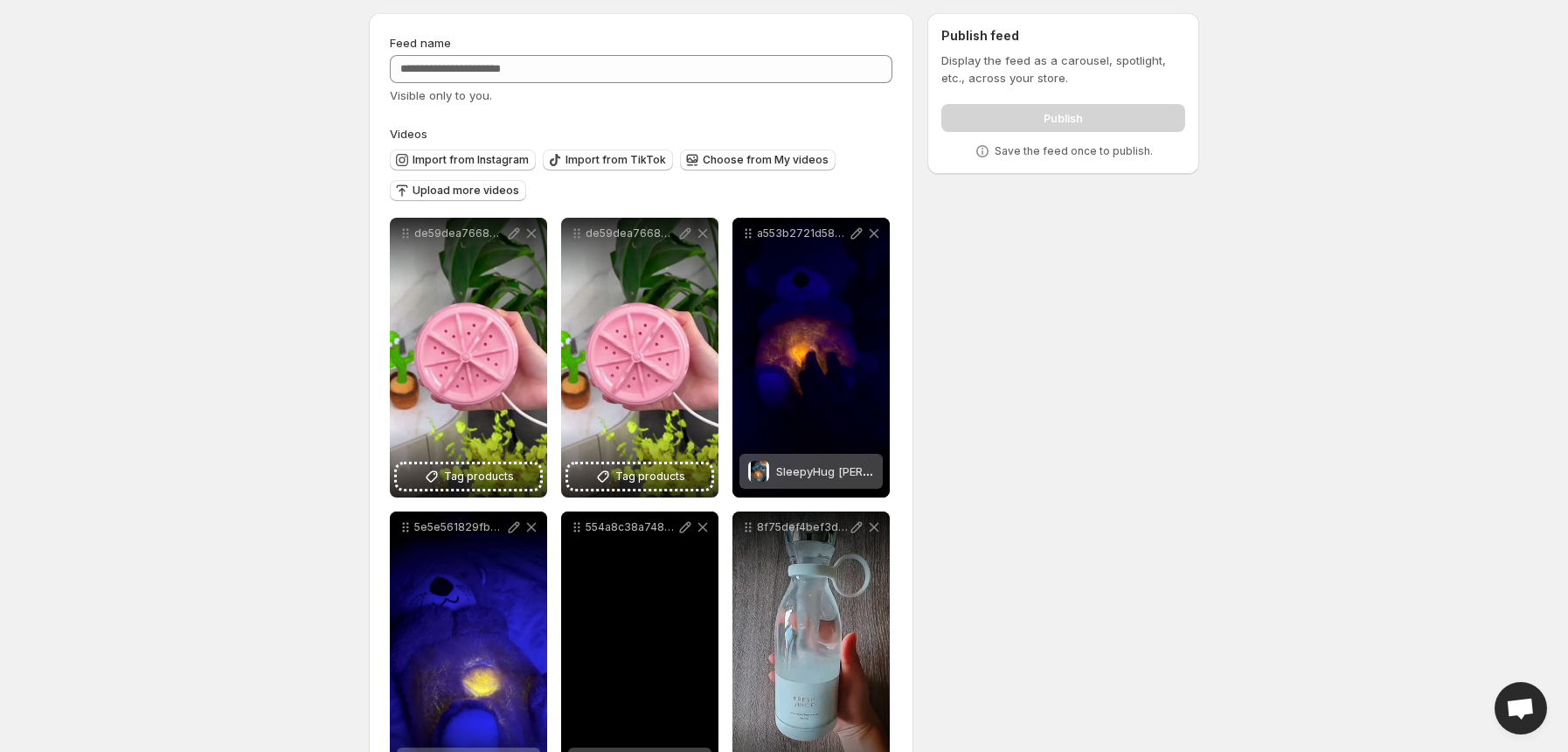
scroll to position [0, 0]
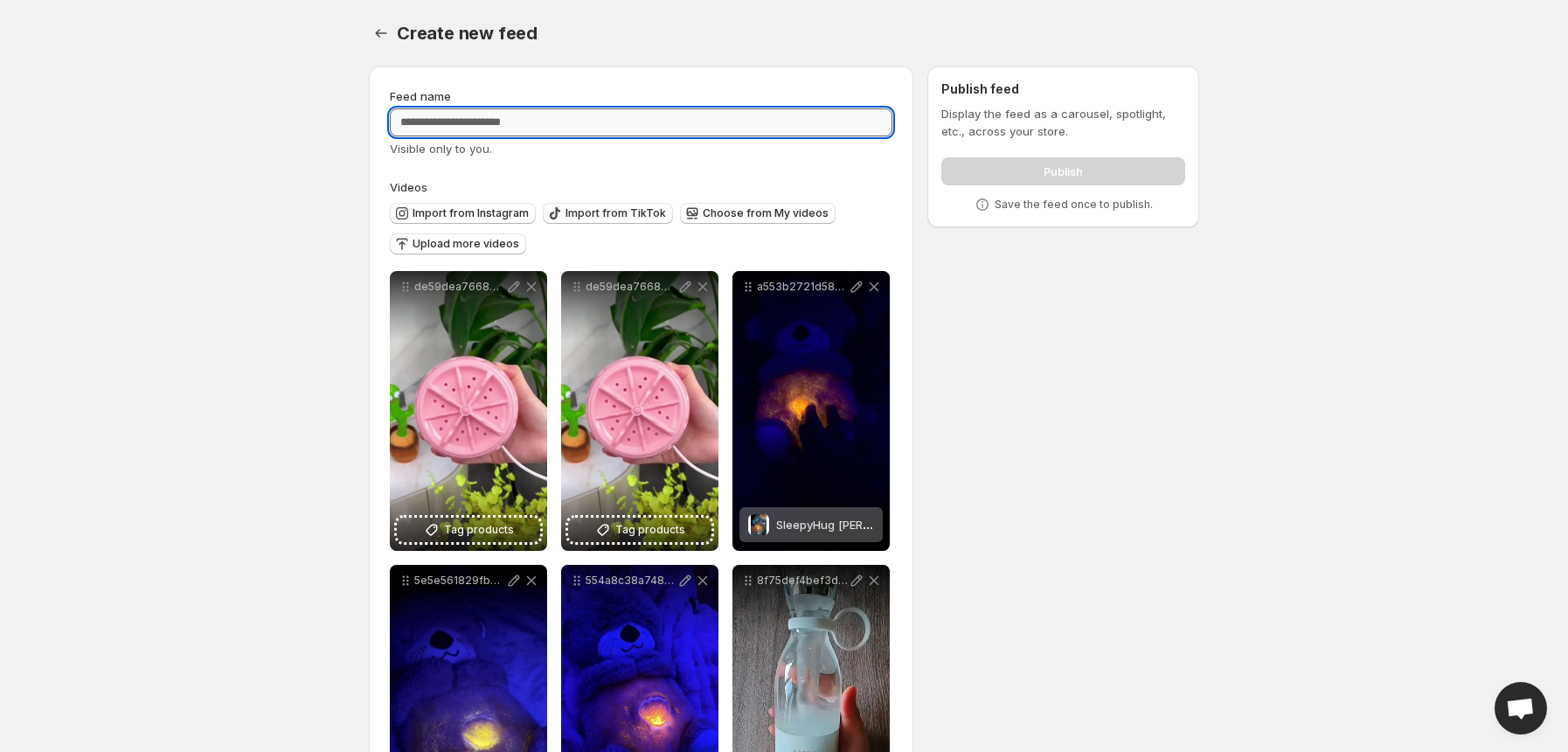
click at [564, 120] on input "Feed name" at bounding box center [641, 122] width 503 height 28
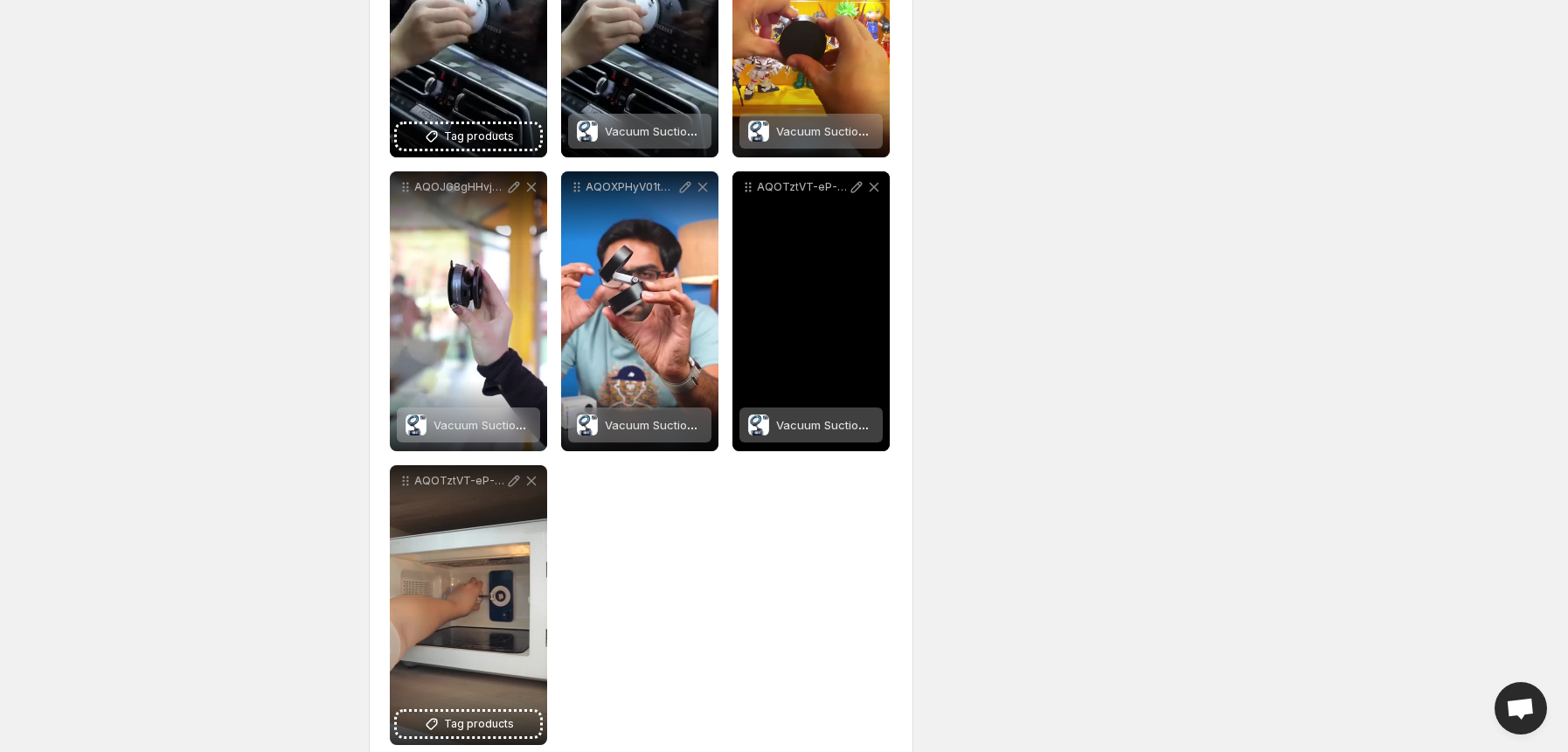
scroll to position [1017, 0]
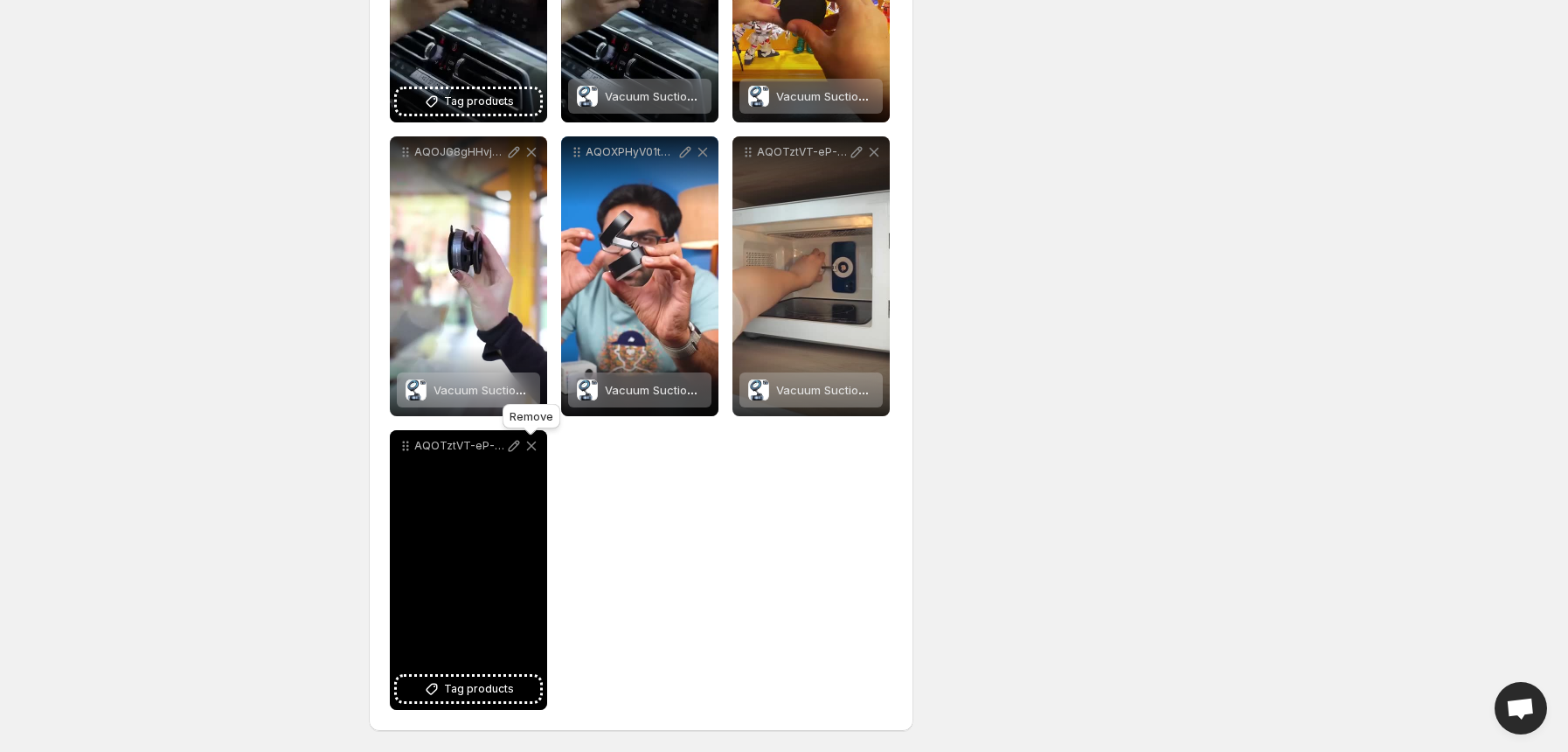
type input "**********"
click at [538, 445] on icon at bounding box center [531, 445] width 17 height 17
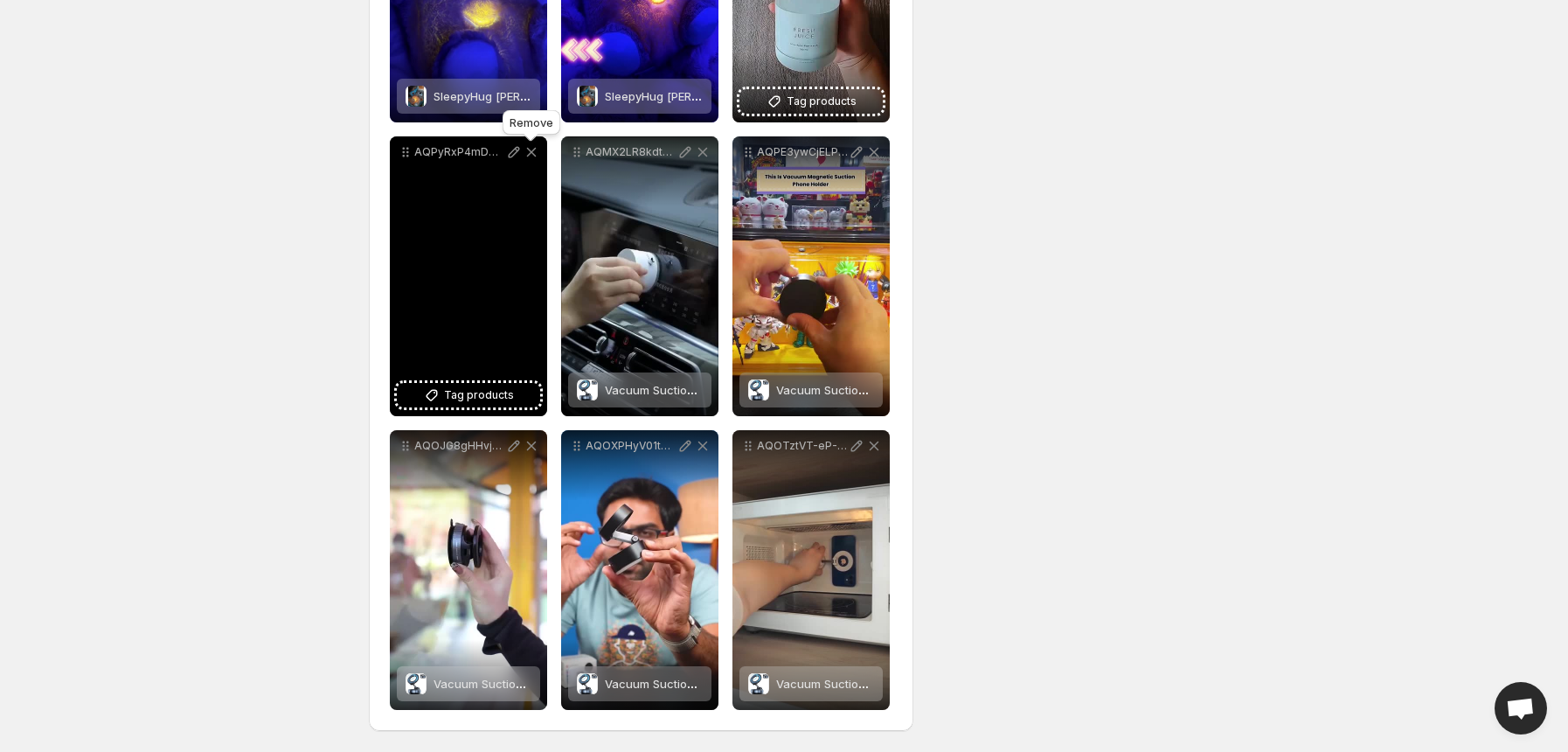
click at [534, 153] on icon at bounding box center [531, 152] width 17 height 17
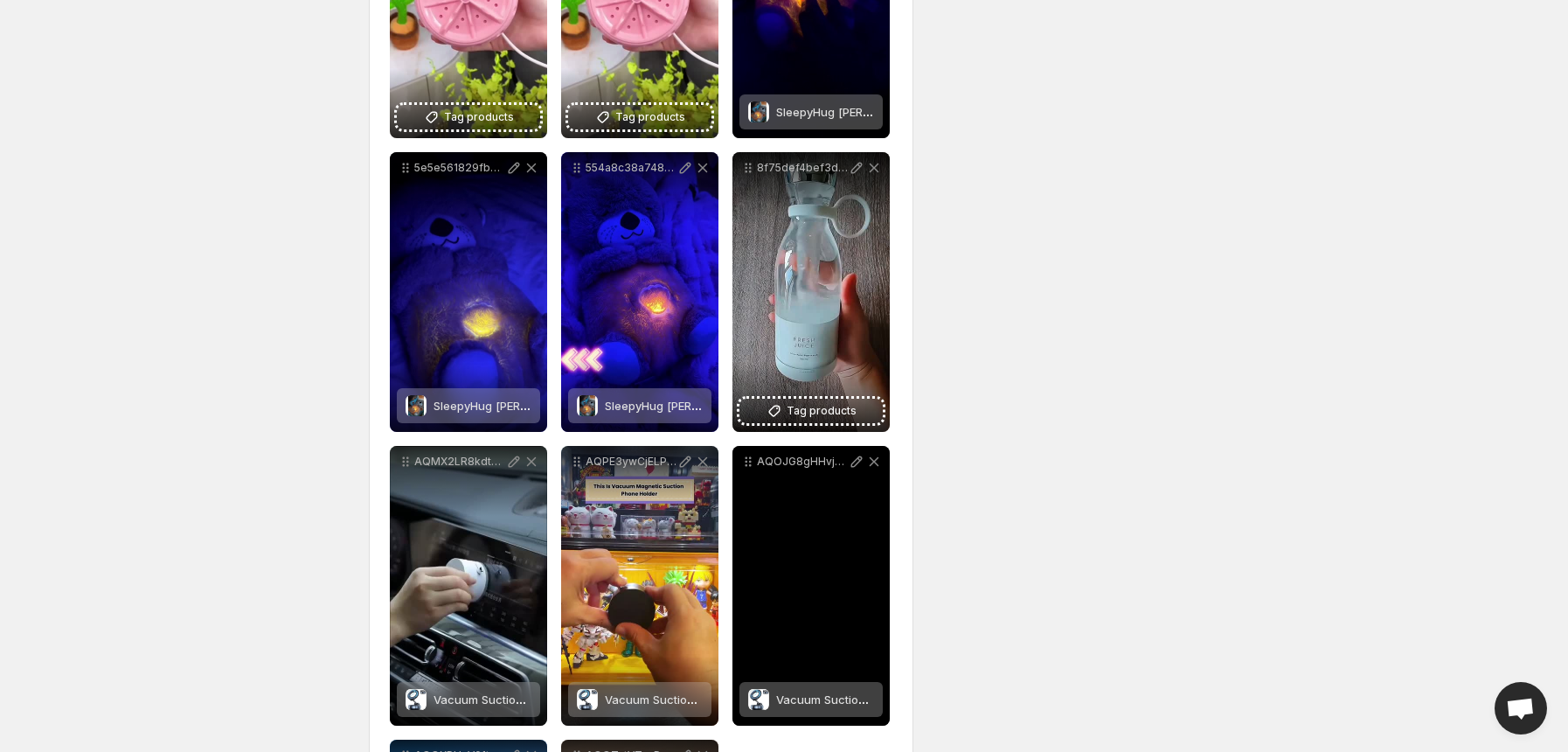
scroll to position [490, 0]
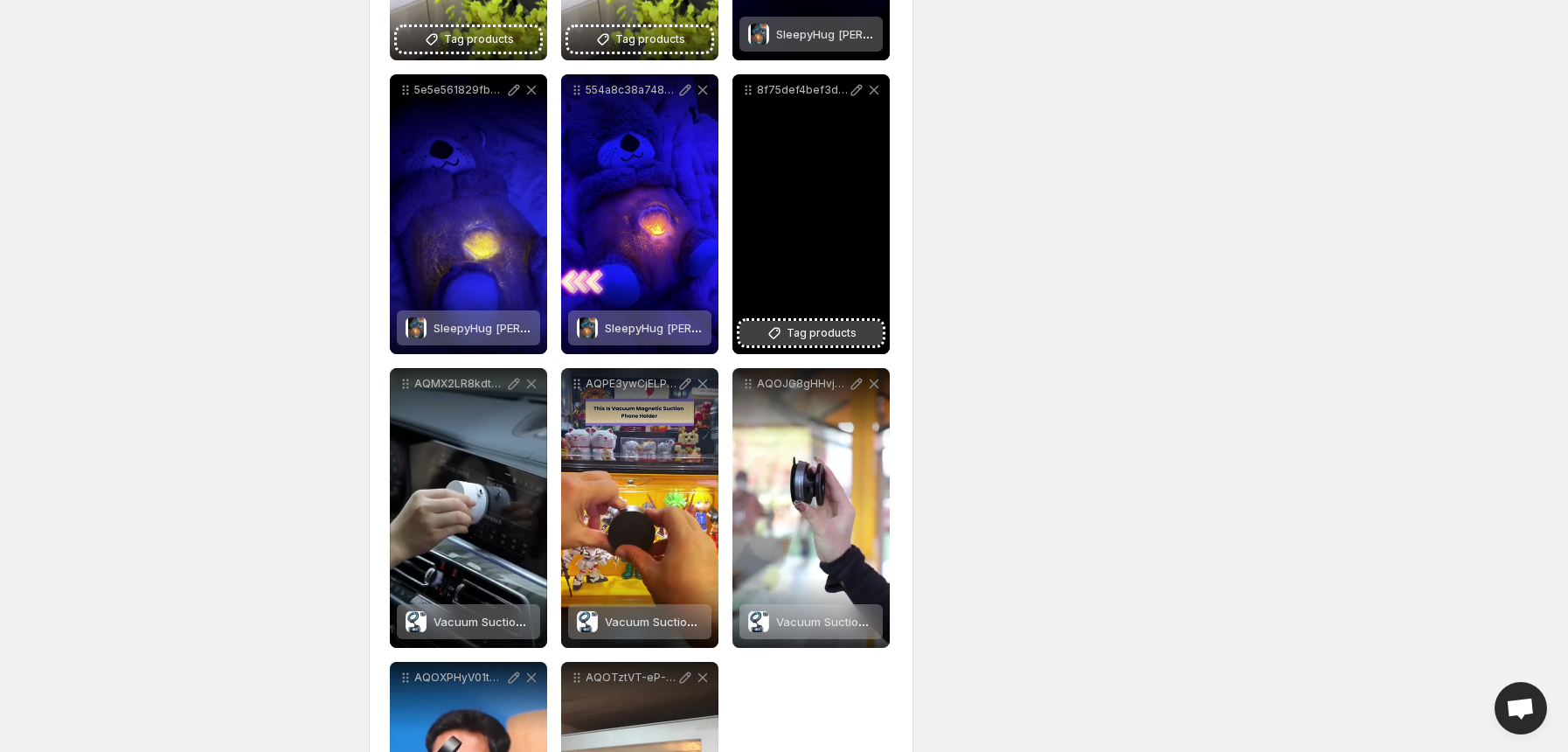
click at [811, 334] on span "Tag products" at bounding box center [822, 333] width 70 height 17
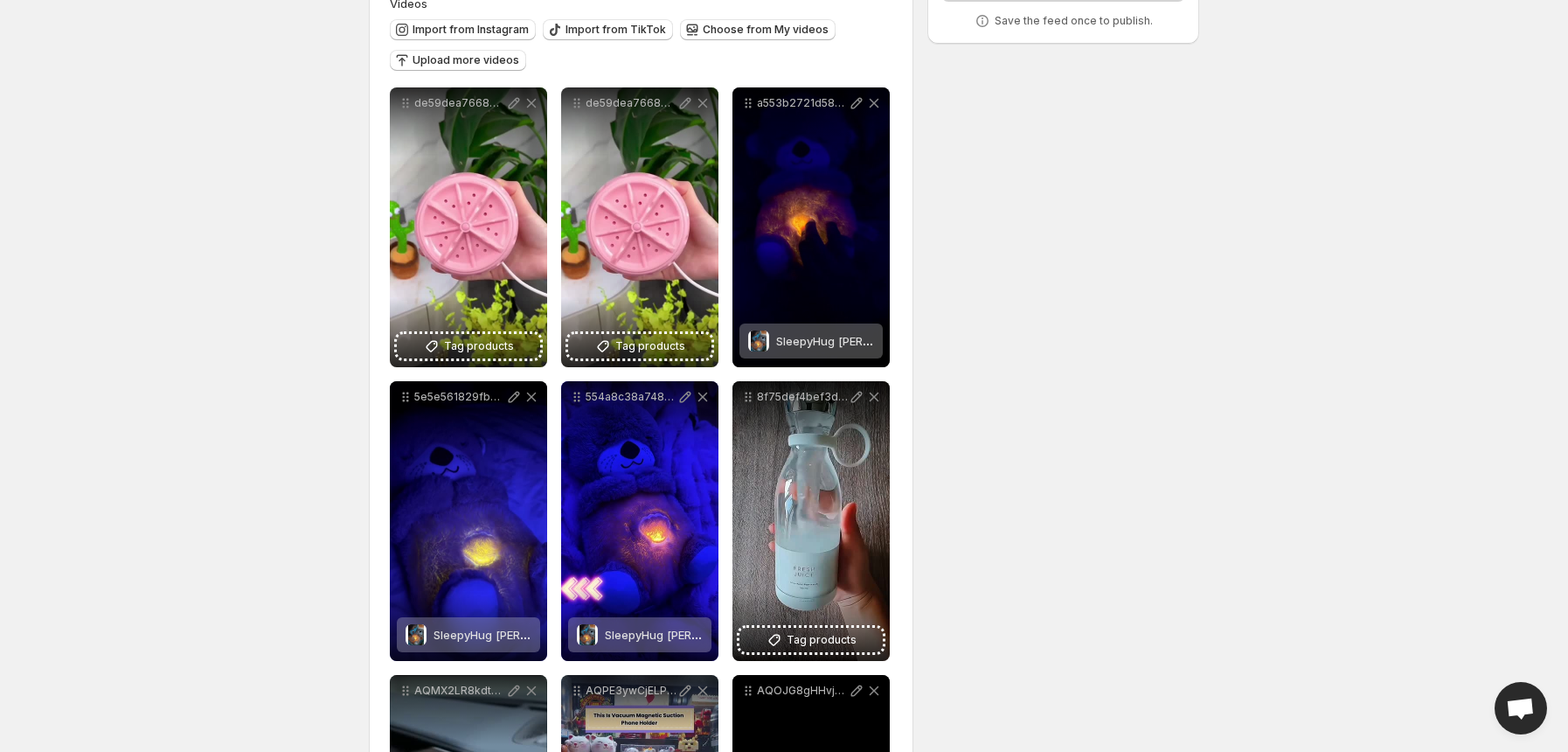
scroll to position [179, 0]
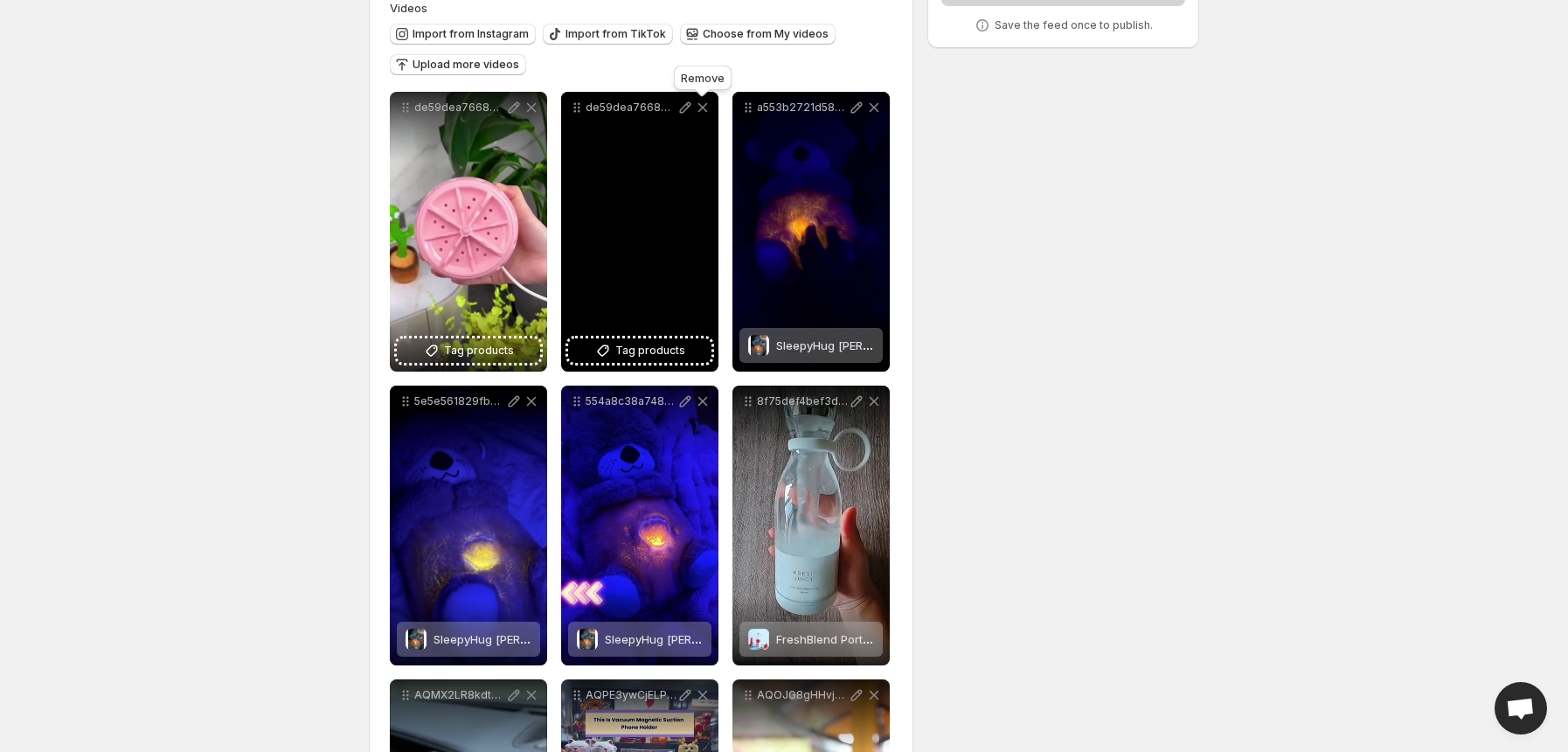
click at [702, 108] on icon at bounding box center [703, 108] width 9 height 9
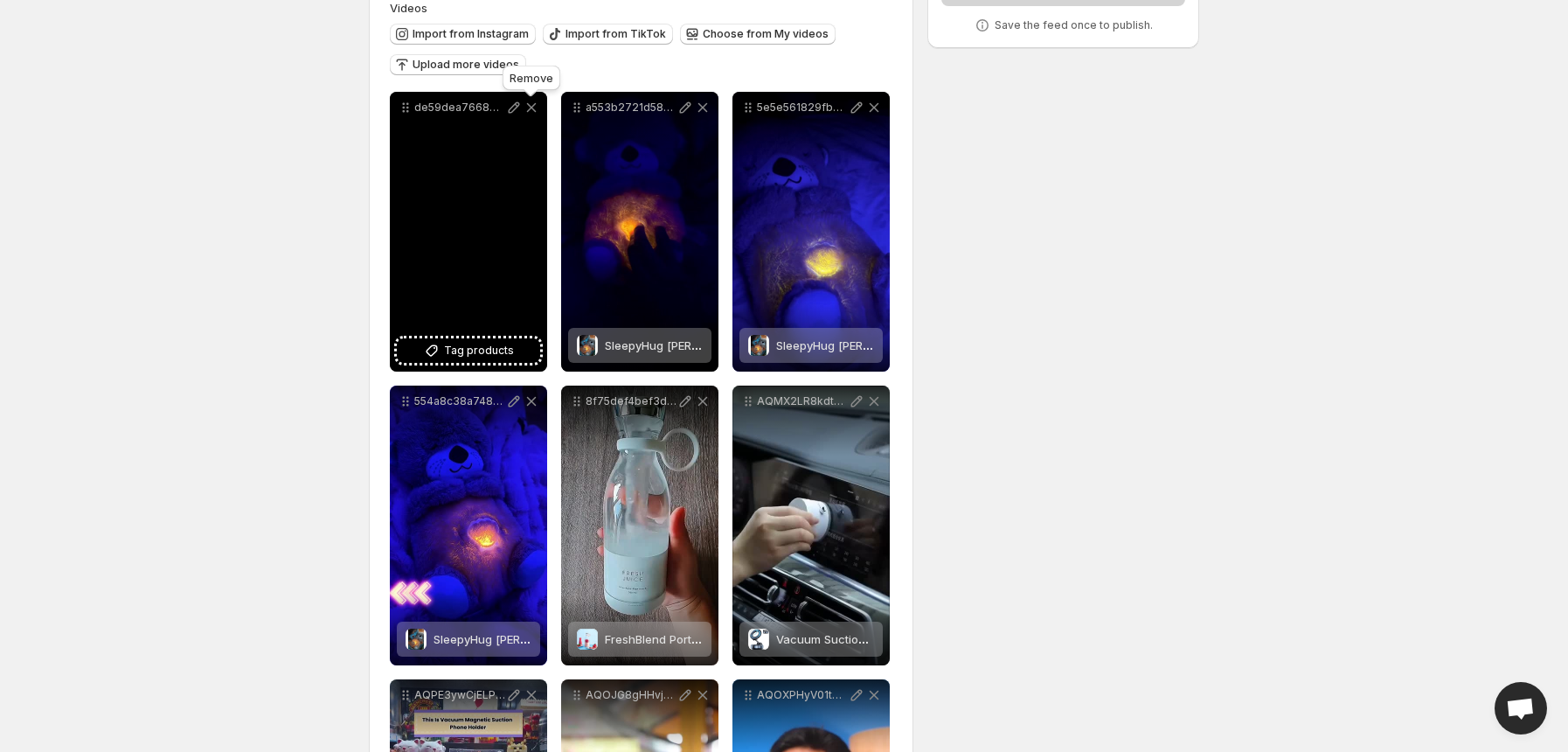
click at [526, 114] on icon at bounding box center [531, 107] width 17 height 17
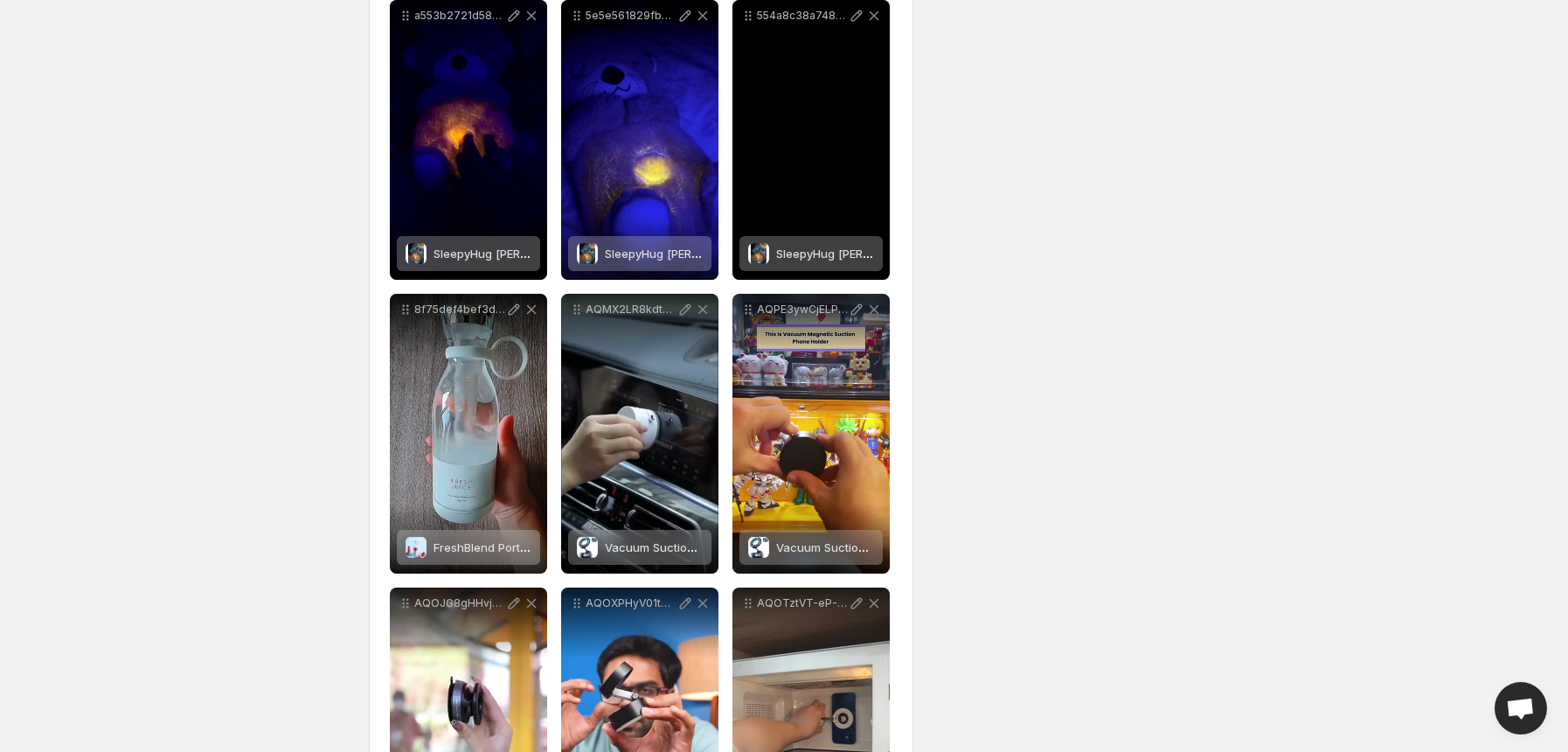
scroll to position [0, 0]
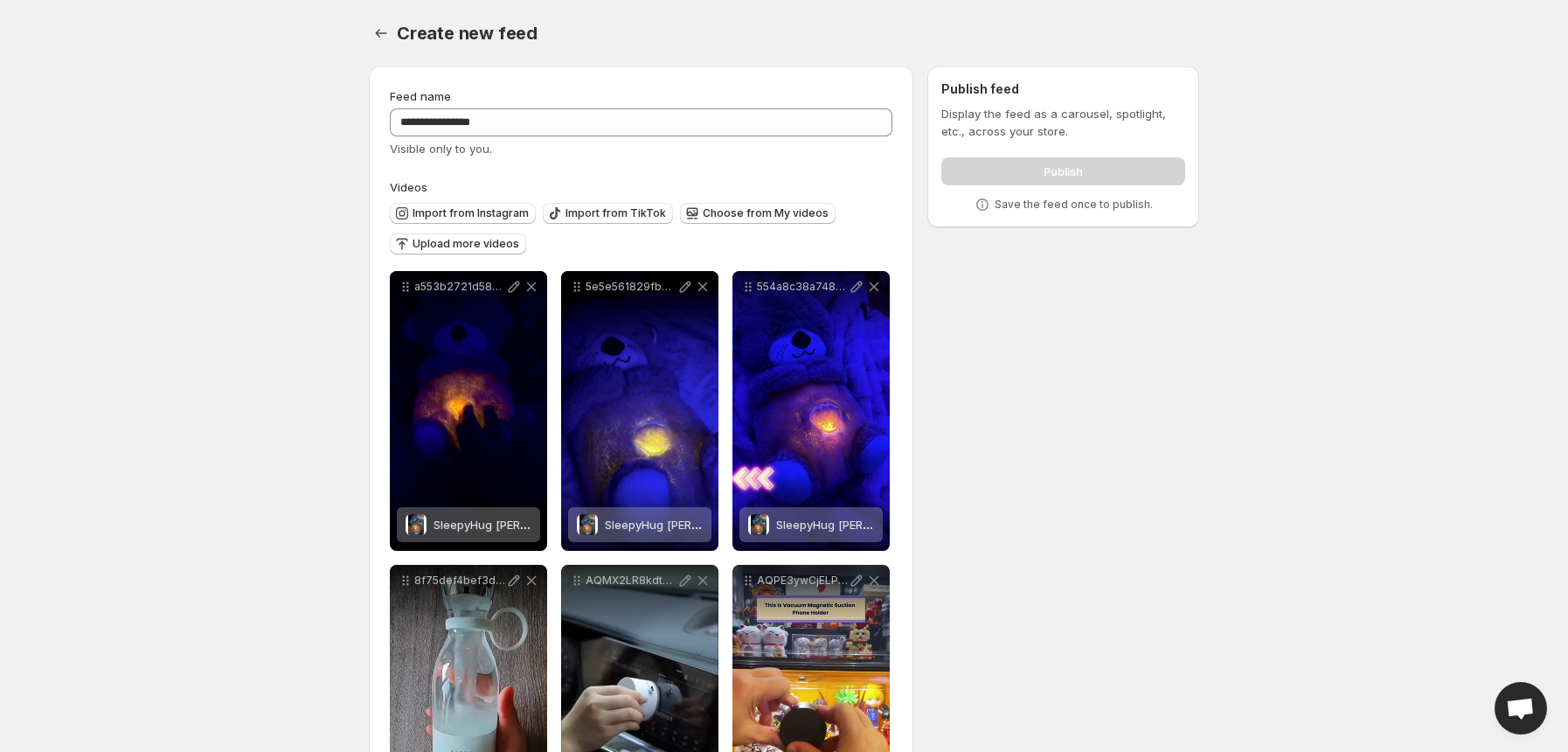
click at [1029, 165] on div "Publish" at bounding box center [1062, 168] width 244 height 35
